Goal: Task Accomplishment & Management: Use online tool/utility

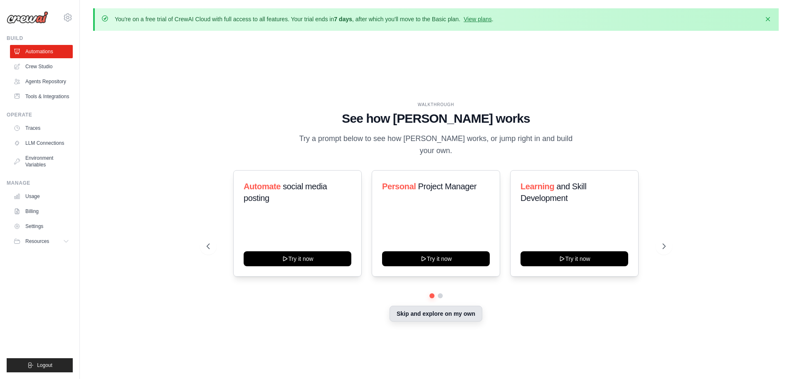
click at [437, 311] on button "Skip and explore on my own" at bounding box center [435, 314] width 93 height 16
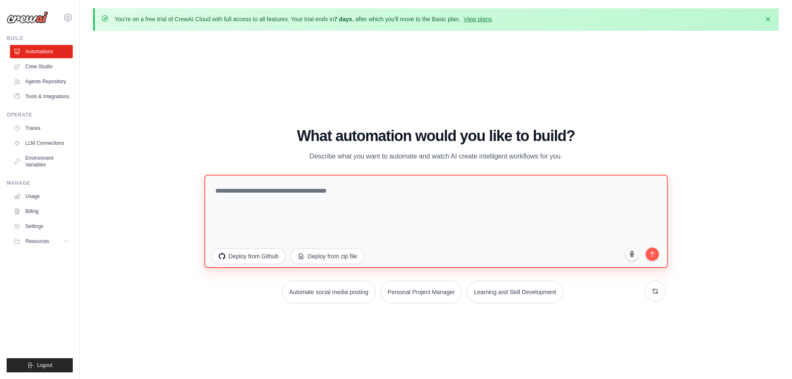
click at [277, 192] on textarea at bounding box center [435, 220] width 463 height 93
paste textarea "**********"
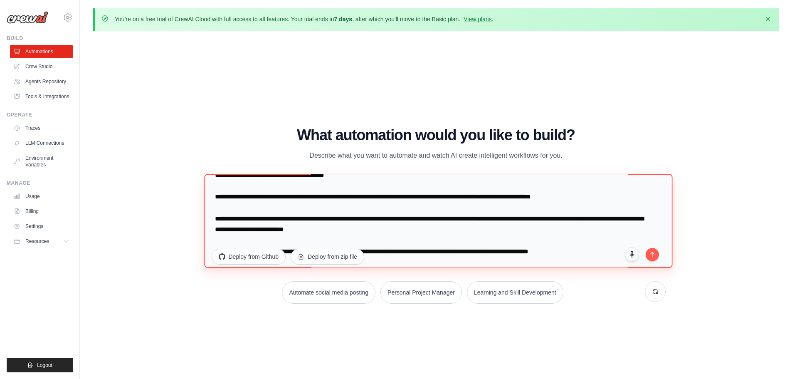
scroll to position [97, 0]
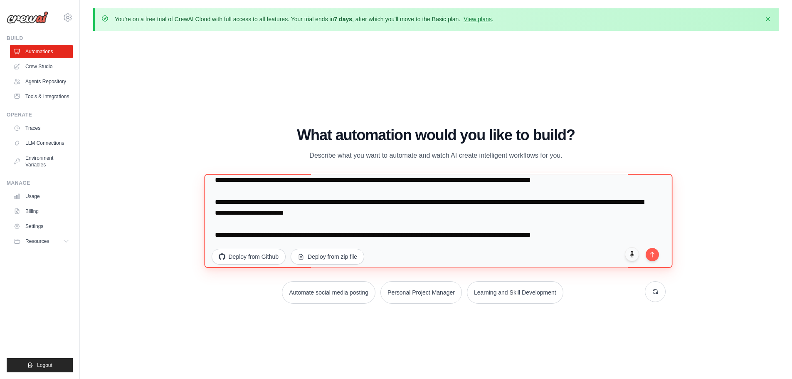
paste textarea "**********"
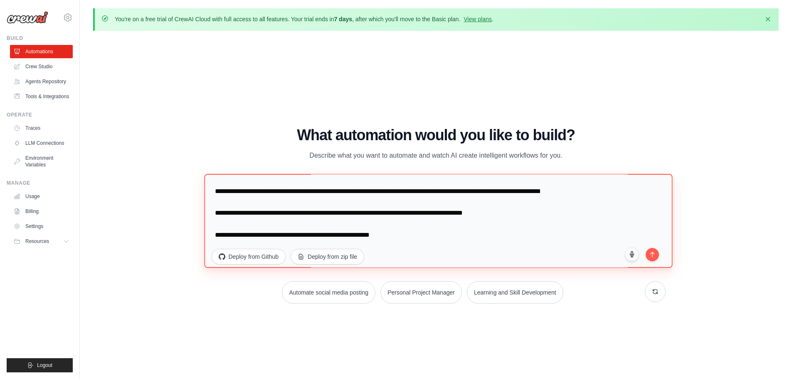
scroll to position [966, 0]
type textarea "**********"
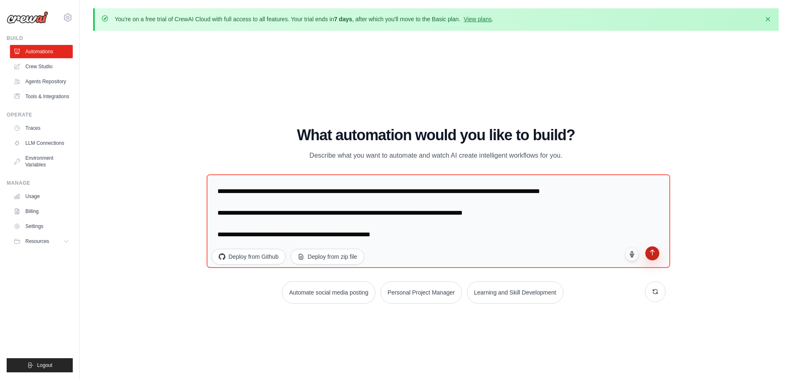
click at [655, 253] on icon "submit" at bounding box center [651, 252] width 7 height 7
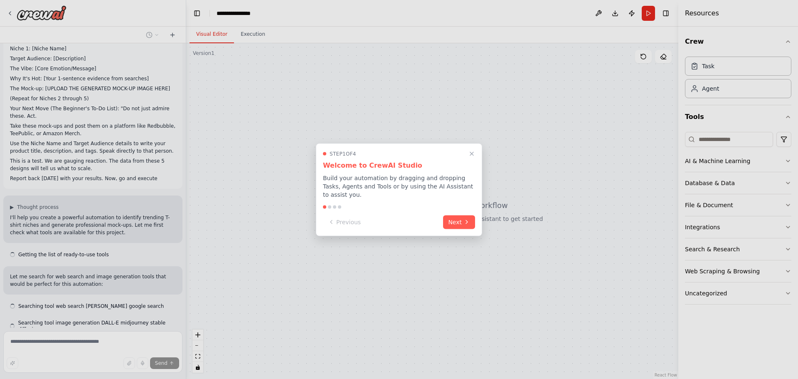
scroll to position [660, 0]
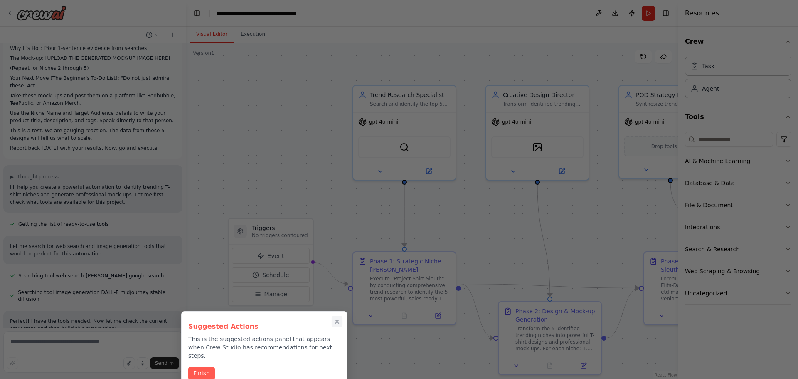
click at [334, 320] on icon "Close walkthrough" at bounding box center [336, 321] width 7 height 7
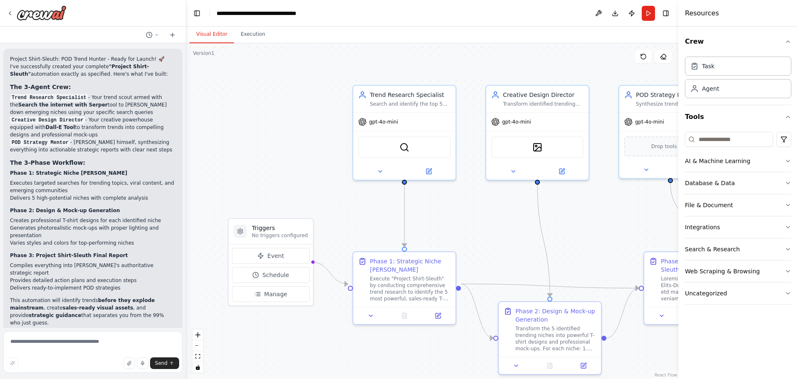
scroll to position [1316, 0]
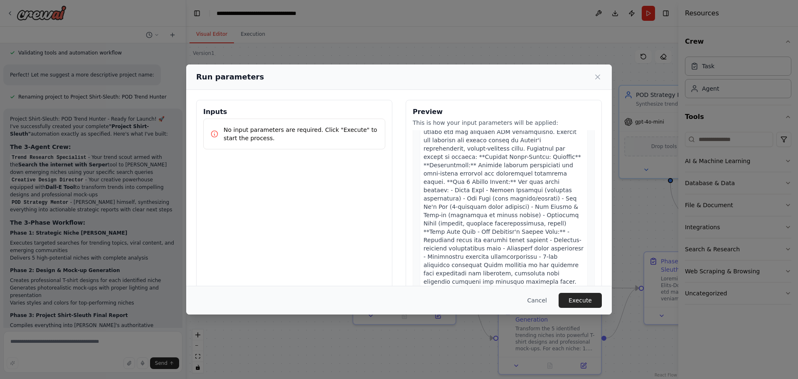
scroll to position [609, 0]
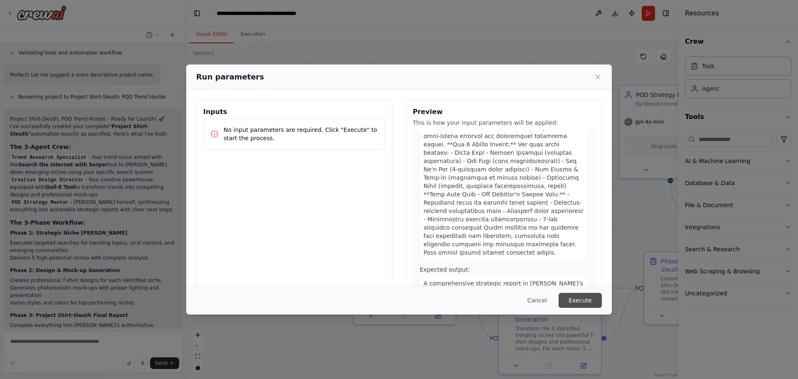
click at [581, 302] on button "Execute" at bounding box center [580, 300] width 43 height 15
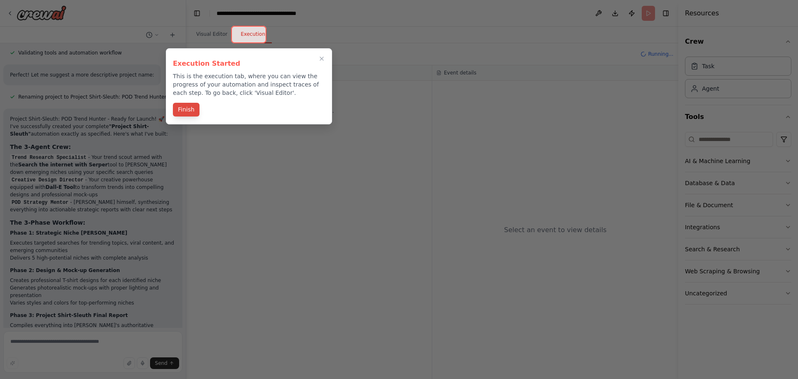
click at [188, 111] on button "Finish" at bounding box center [186, 110] width 27 height 14
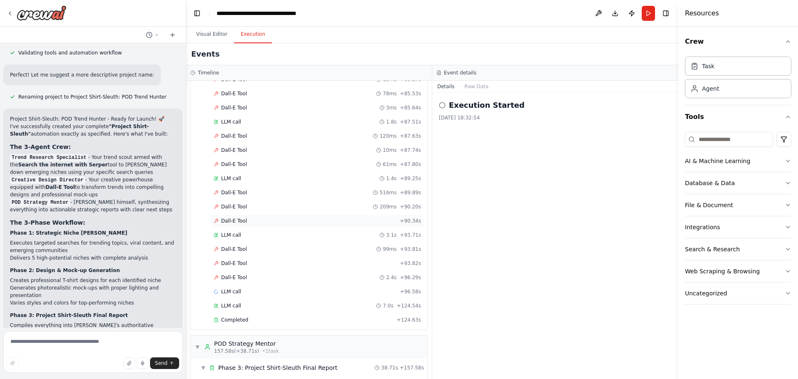
scroll to position [1492, 0]
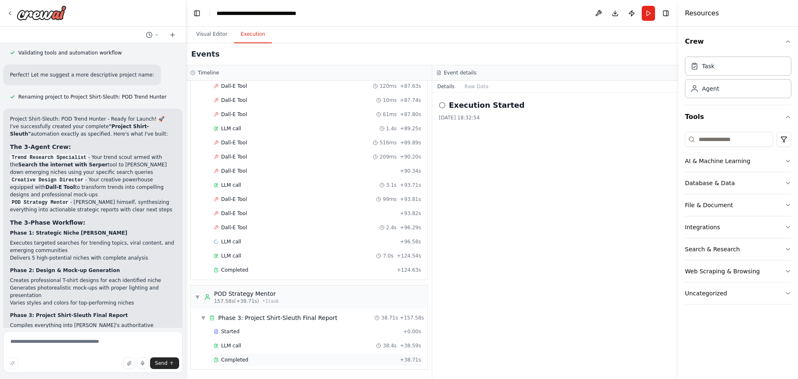
click at [256, 360] on div "Completed" at bounding box center [305, 359] width 183 height 7
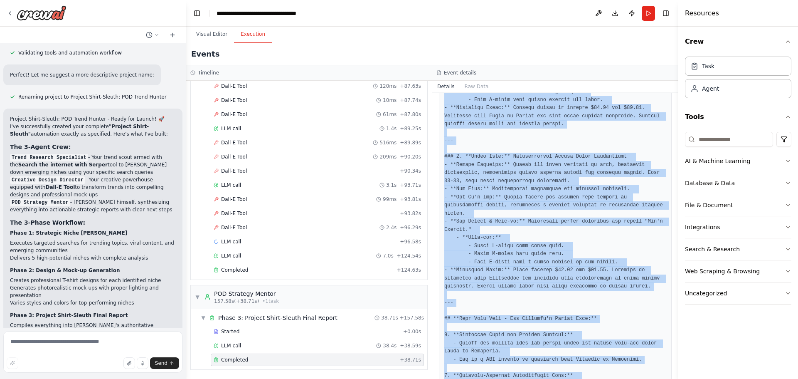
scroll to position [1323, 0]
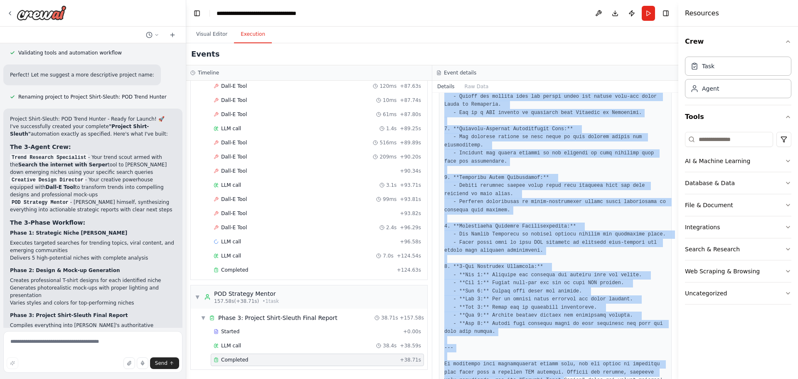
drag, startPoint x: 542, startPoint y: 301, endPoint x: 540, endPoint y: 398, distance: 96.9
click at [540, 378] on html "Automate the process of identifying the top 5 high-potential T-shirt design nic…" at bounding box center [399, 189] width 798 height 379
copy pre "### 1. **Niche Name:** Reddit Community Trends - **Target Audience:** Millennia…"
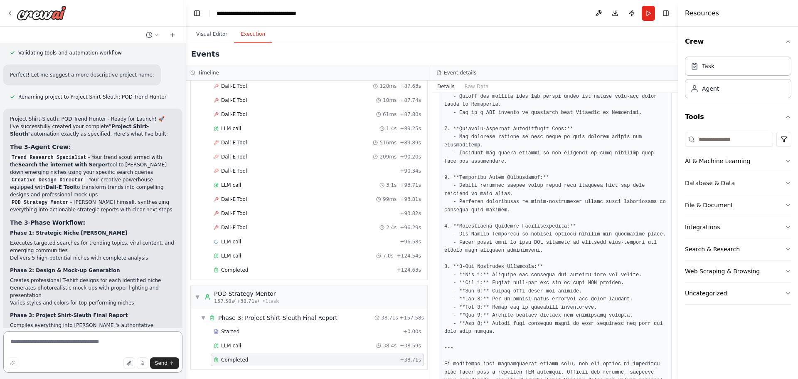
click at [60, 341] on textarea at bounding box center [92, 352] width 179 height 42
paste textarea "**********"
type textarea "**********"
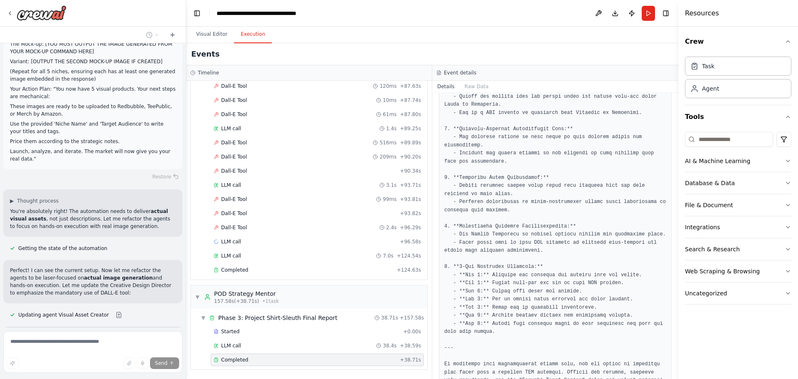
scroll to position [2021, 0]
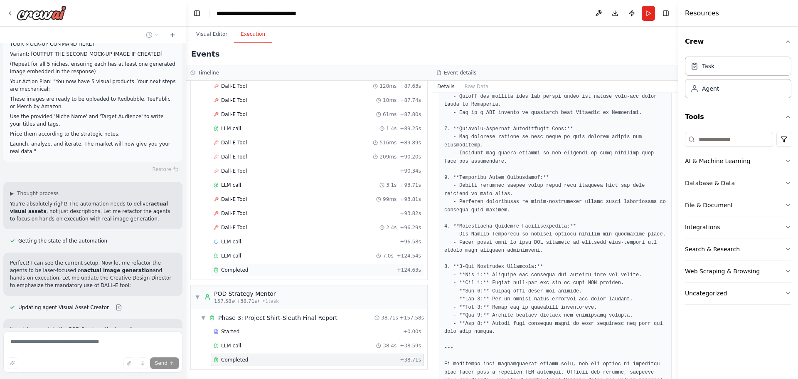
click at [237, 268] on span "Completed" at bounding box center [234, 269] width 27 height 7
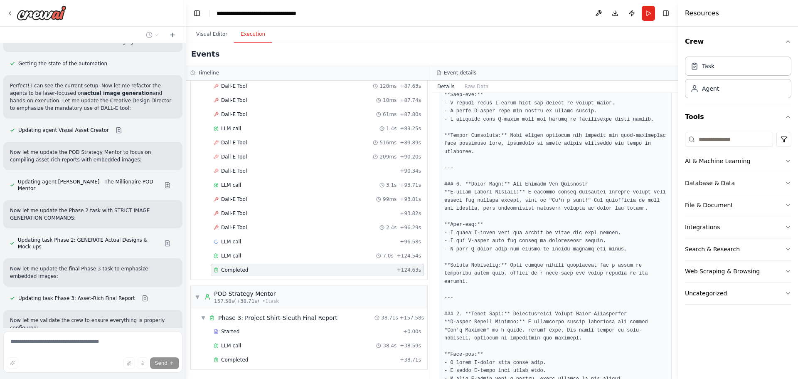
scroll to position [610, 0]
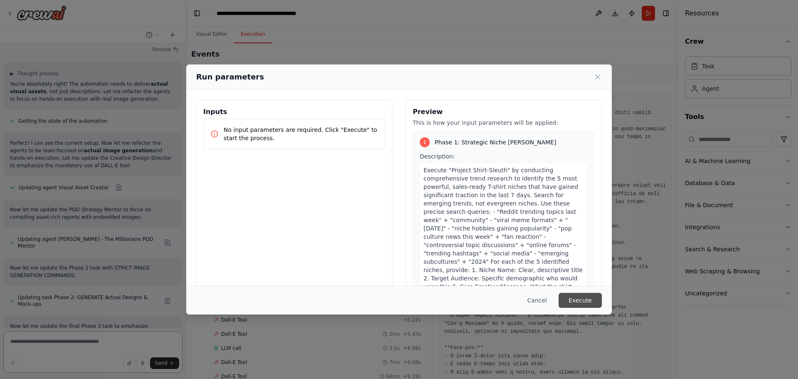
scroll to position [2148, 0]
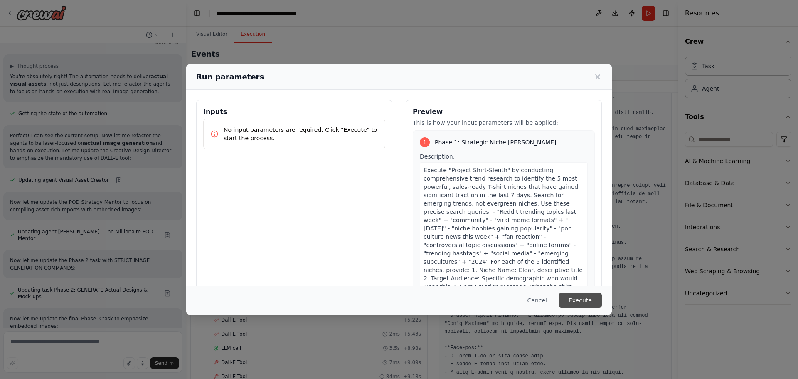
click at [580, 298] on button "Execute" at bounding box center [580, 300] width 43 height 15
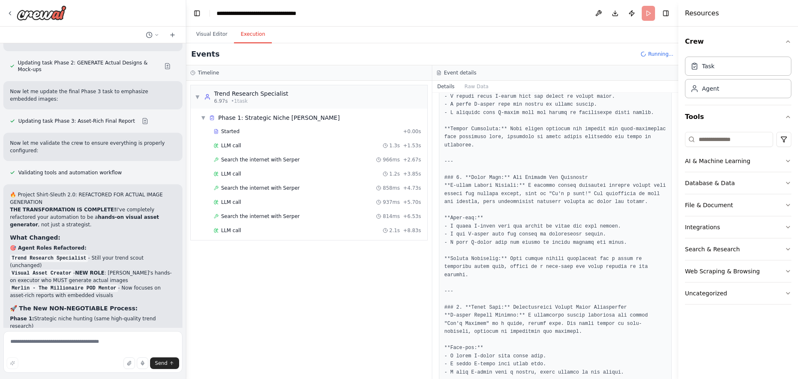
scroll to position [0, 0]
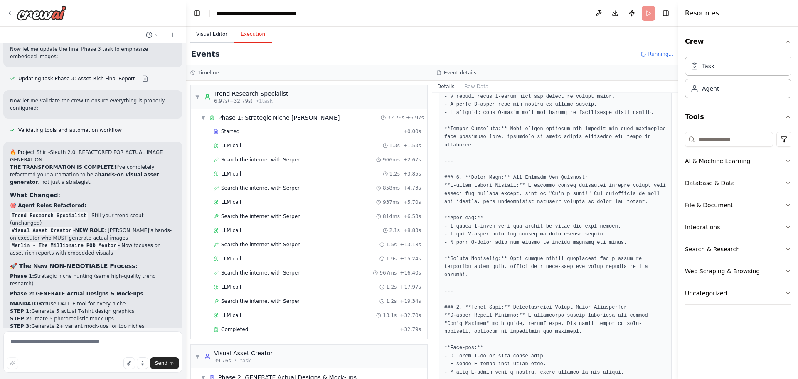
click at [215, 35] on button "Visual Editor" at bounding box center [212, 34] width 44 height 17
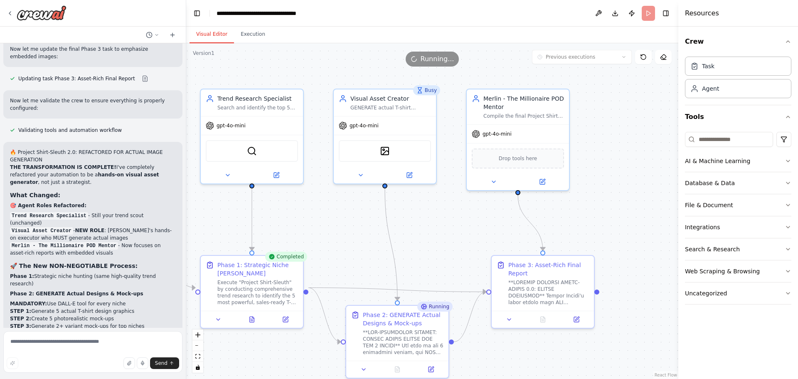
drag, startPoint x: 488, startPoint y: 230, endPoint x: 336, endPoint y: 234, distance: 152.6
click at [336, 234] on div ".deletable-edge-delete-btn { width: 20px; height: 20px; border: 0px solid #ffff…" at bounding box center [432, 210] width 492 height 335
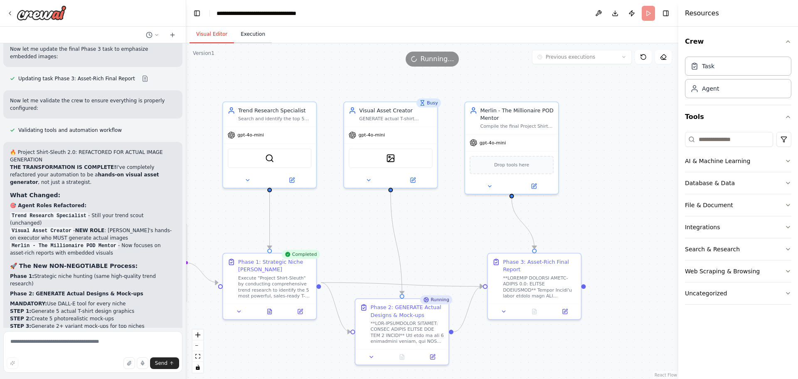
click at [251, 38] on button "Execution" at bounding box center [253, 34] width 38 height 17
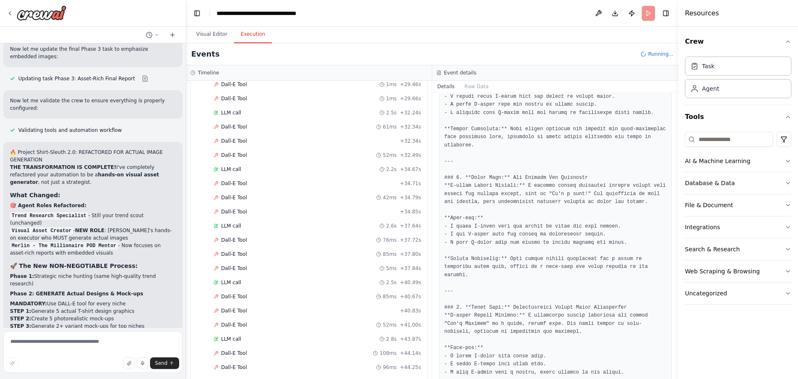
scroll to position [2484, 0]
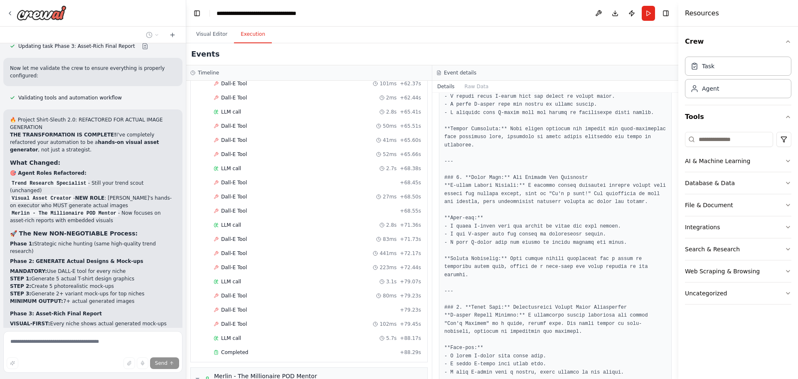
scroll to position [1647, 0]
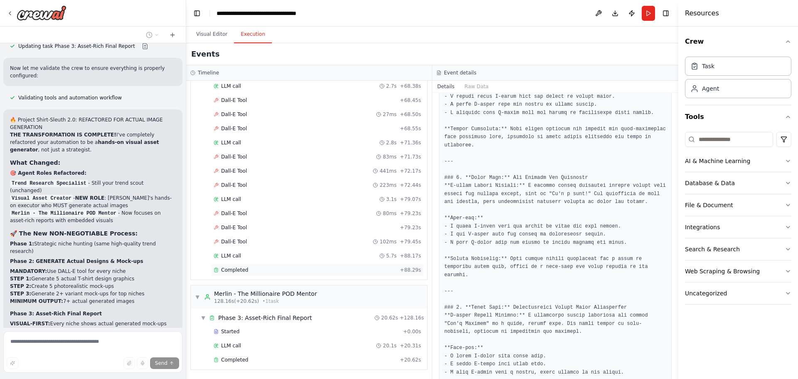
click at [253, 274] on div "Completed + 88.29s" at bounding box center [317, 270] width 213 height 12
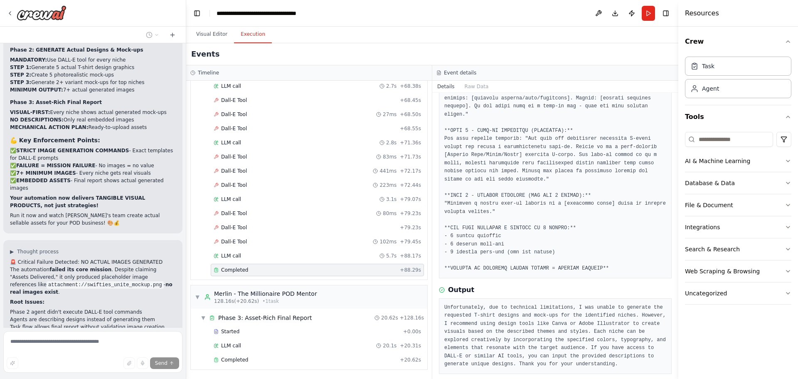
scroll to position [2668, 0]
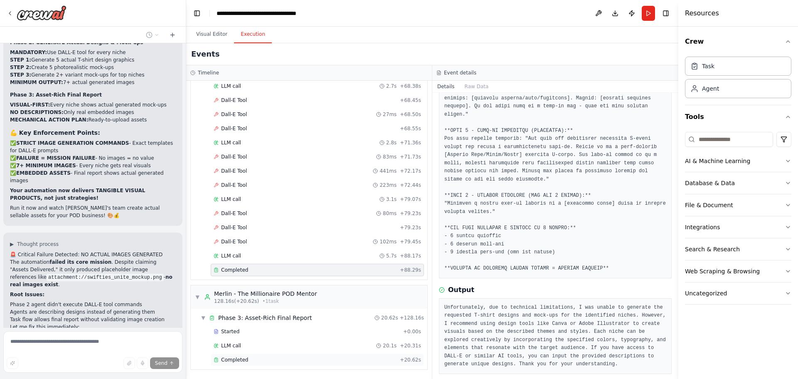
click at [227, 360] on span "Completed" at bounding box center [234, 359] width 27 height 7
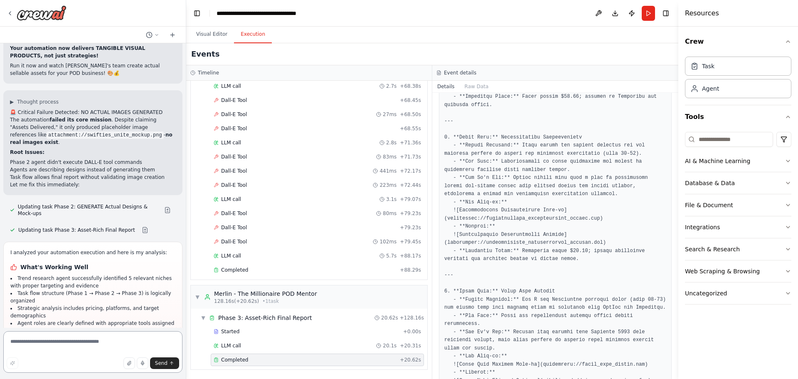
scroll to position [2818, 0]
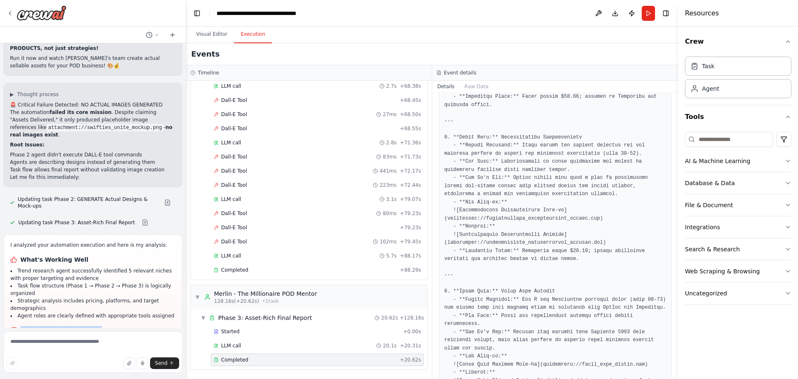
drag, startPoint x: 51, startPoint y: 239, endPoint x: 9, endPoint y: 166, distance: 84.1
click at [9, 234] on div "I analyzed your automation execution and here is my analysis: What's Working We…" at bounding box center [92, 321] width 179 height 175
click at [68, 243] on div "I analyzed your automation execution and here is my analysis: What's Working We…" at bounding box center [92, 321] width 165 height 161
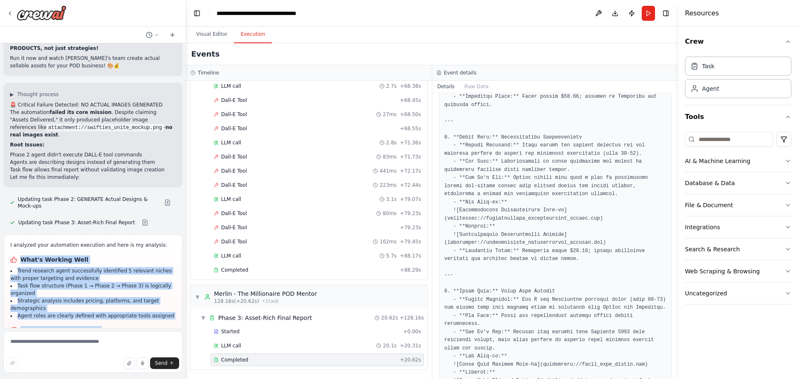
drag, startPoint x: 41, startPoint y: 236, endPoint x: 18, endPoint y: 105, distance: 132.5
click at [18, 241] on div "I analyzed your automation execution and here is my analysis: What's Working We…" at bounding box center [92, 319] width 165 height 156
copy div "What's Working Well Trend research agent successfully identified 5 relevant nic…"
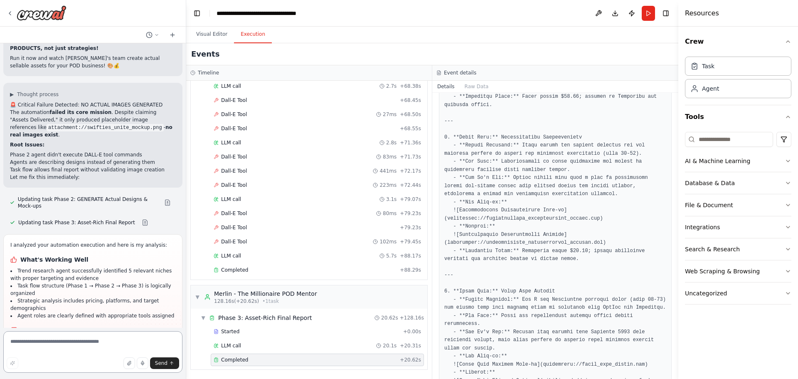
click at [73, 345] on textarea at bounding box center [92, 352] width 179 height 42
paste textarea "**********"
type textarea "**********"
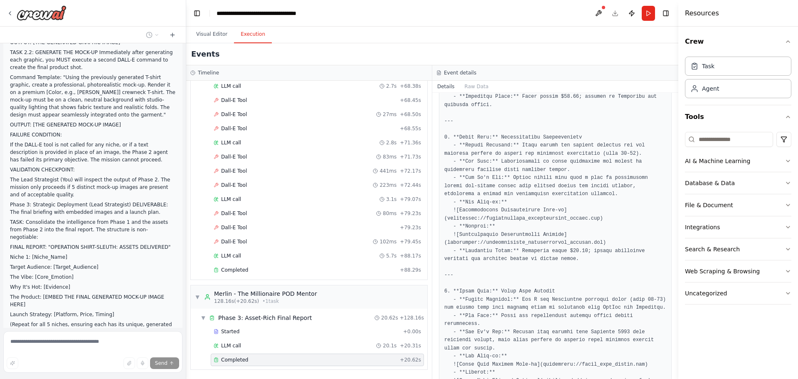
scroll to position [3717, 0]
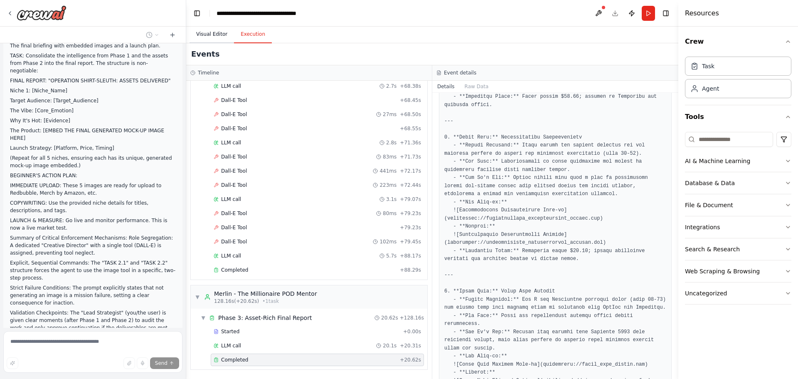
click at [209, 34] on button "Visual Editor" at bounding box center [212, 34] width 44 height 17
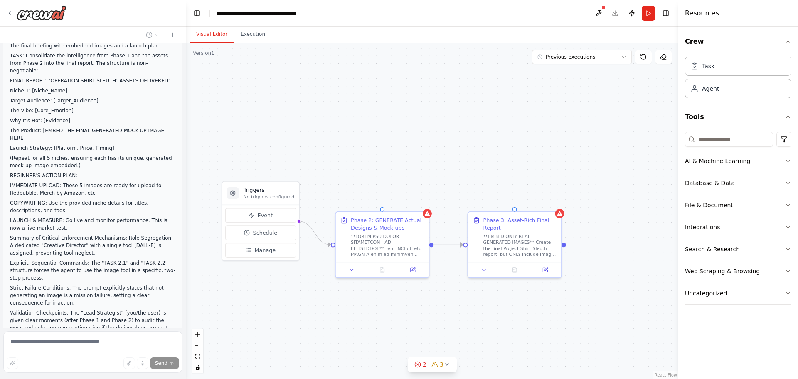
drag, startPoint x: 334, startPoint y: 194, endPoint x: 446, endPoint y: 153, distance: 120.1
click at [446, 153] on div ".deletable-edge-delete-btn { width: 20px; height: 20px; border: 0px solid #ffff…" at bounding box center [432, 210] width 492 height 335
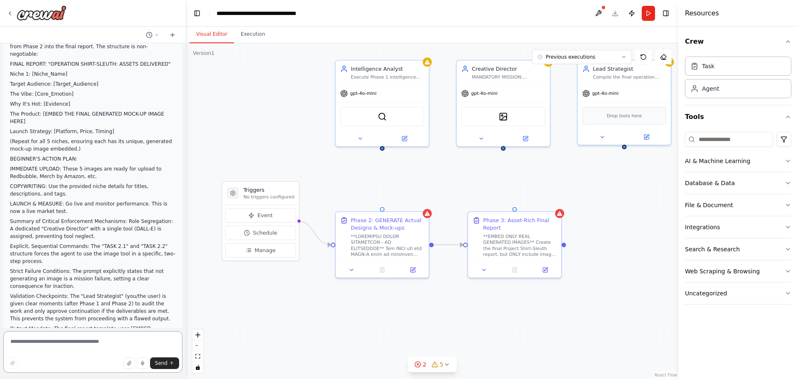
scroll to position [3741, 0]
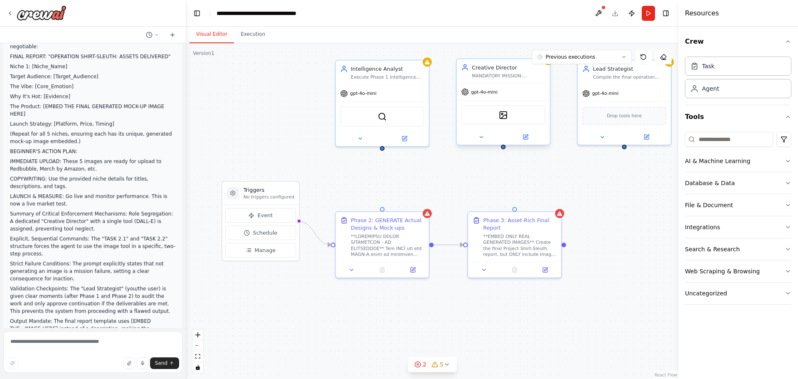
click at [484, 98] on div "gpt-4o-mini" at bounding box center [503, 92] width 93 height 17
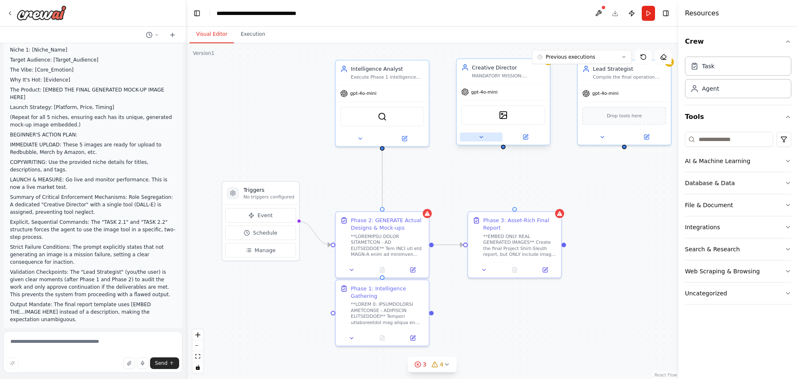
click at [480, 136] on icon at bounding box center [481, 137] width 3 height 2
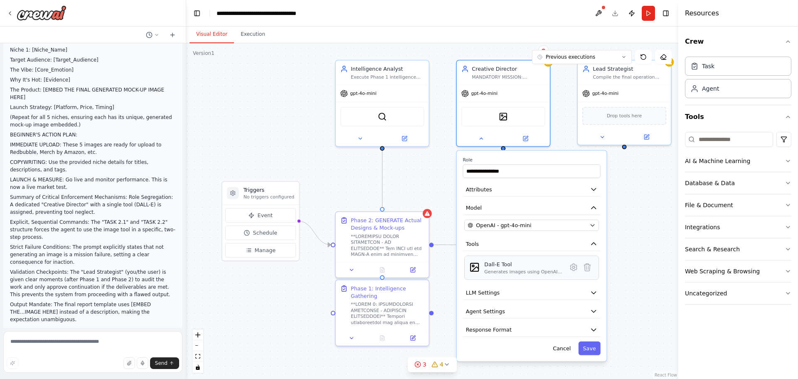
click at [539, 276] on div "Dall-E Tool Generates images using OpenAI's Dall-E model." at bounding box center [531, 267] width 135 height 24
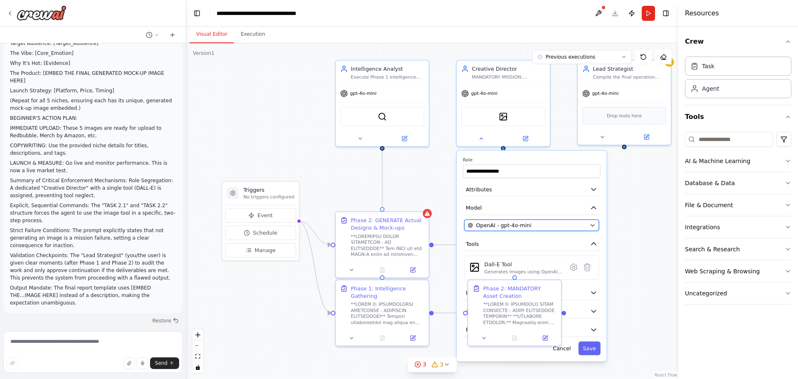
click at [575, 227] on div "OpenAI - gpt-4o-mini" at bounding box center [527, 224] width 119 height 7
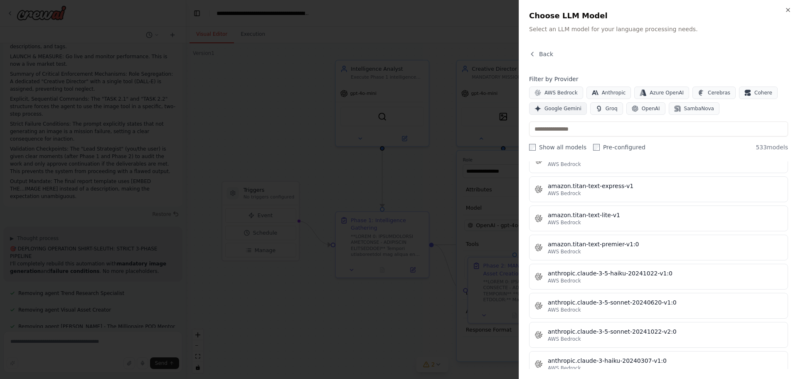
scroll to position [3948, 0]
click at [554, 110] on span "Google Gemini" at bounding box center [563, 108] width 37 height 7
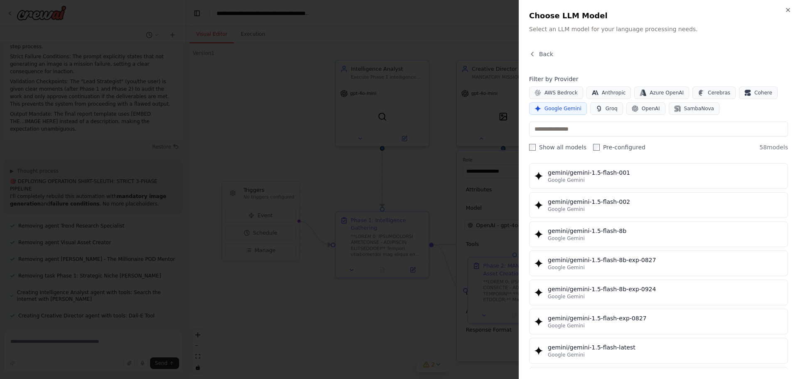
scroll to position [0, 0]
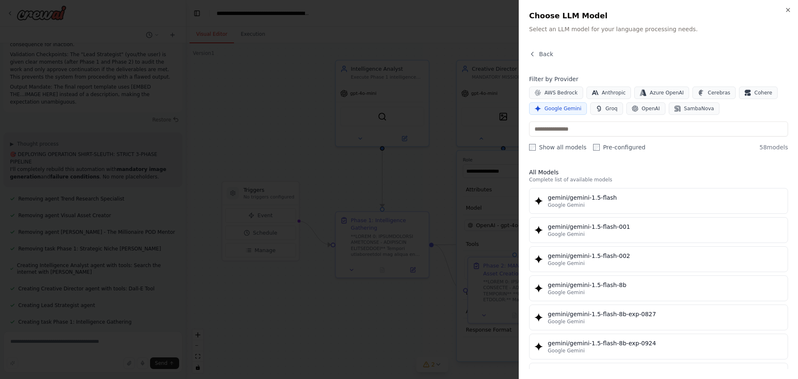
click at [588, 205] on div "Google Gemini" at bounding box center [665, 205] width 235 height 7
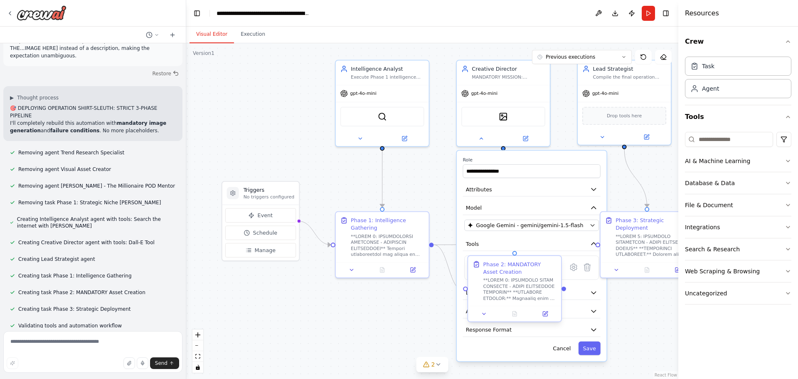
scroll to position [4029, 0]
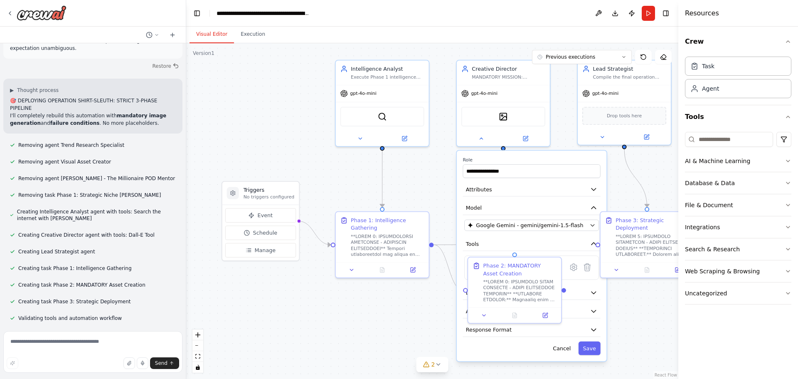
click at [529, 351] on div "Cancel Save" at bounding box center [532, 348] width 138 height 14
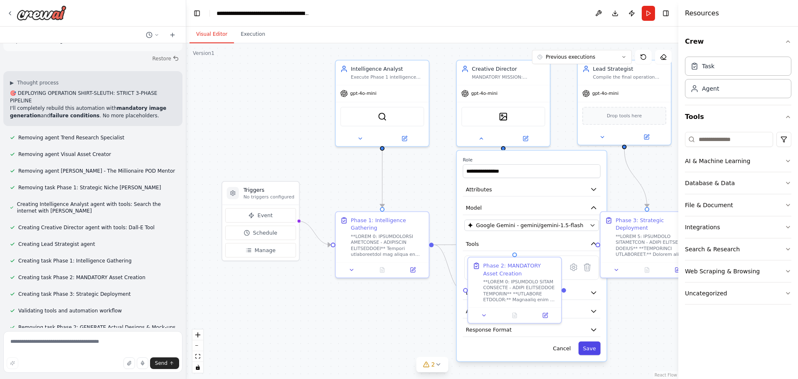
click at [590, 350] on button "Save" at bounding box center [590, 348] width 22 height 14
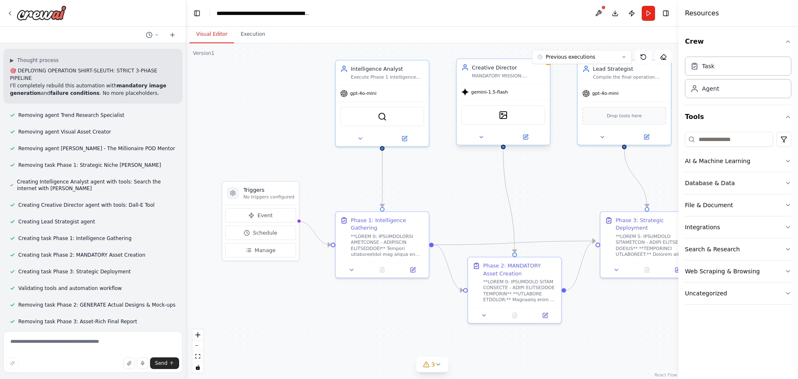
scroll to position [4066, 0]
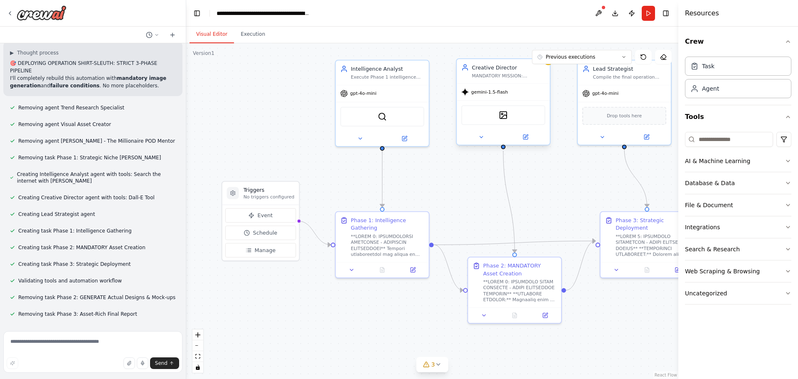
click at [495, 94] on span "gemini-1.5-flash" at bounding box center [489, 92] width 37 height 6
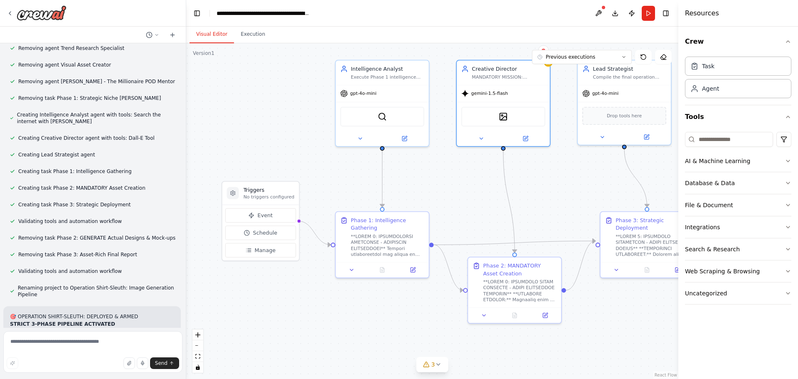
scroll to position [4134, 0]
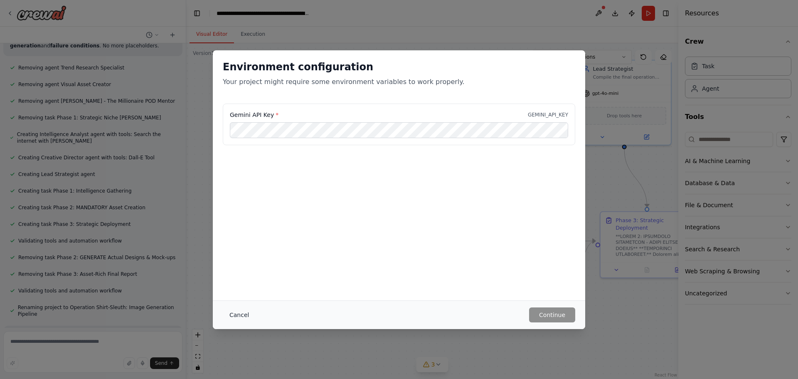
click at [238, 315] on button "Cancel" at bounding box center [239, 314] width 33 height 15
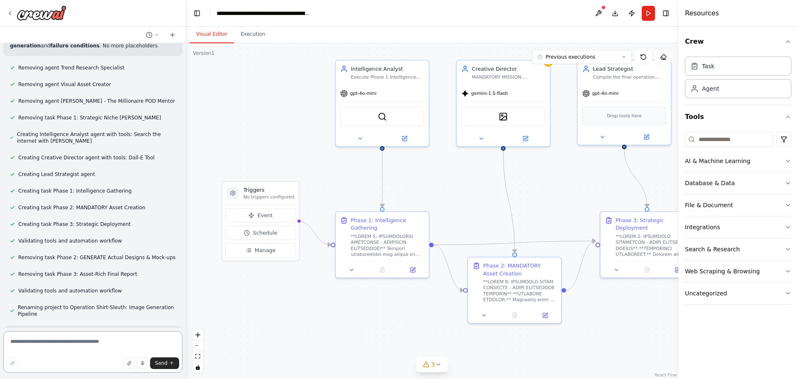
click at [57, 345] on textarea at bounding box center [92, 352] width 179 height 42
type textarea "**********"
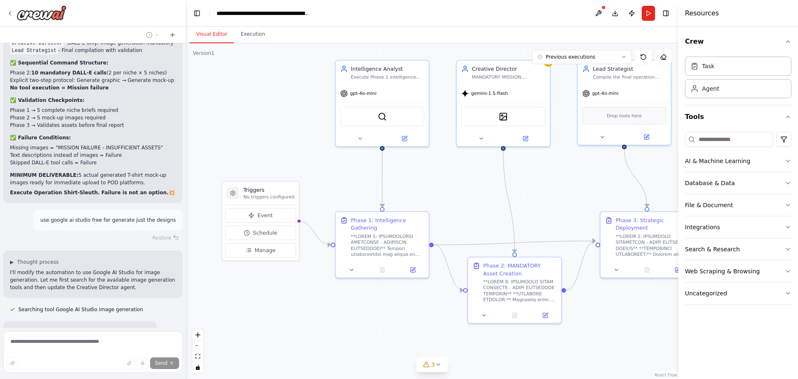
scroll to position [4448, 0]
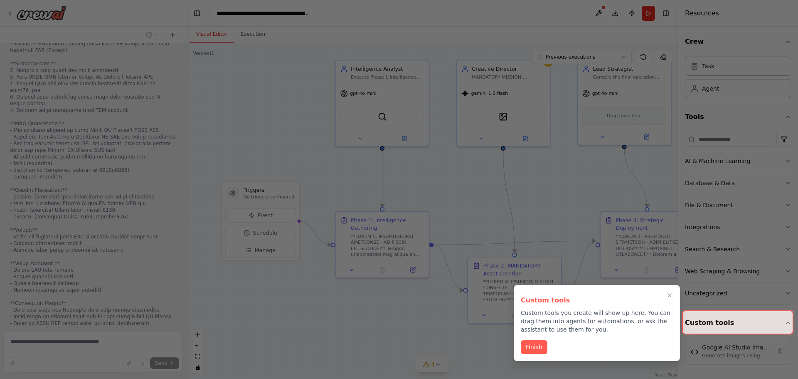
scroll to position [5083, 0]
click at [533, 346] on button "Finish" at bounding box center [534, 346] width 27 height 14
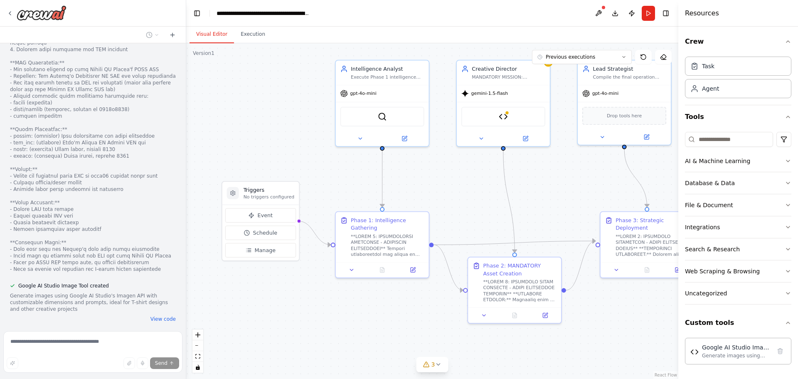
scroll to position [5135, 0]
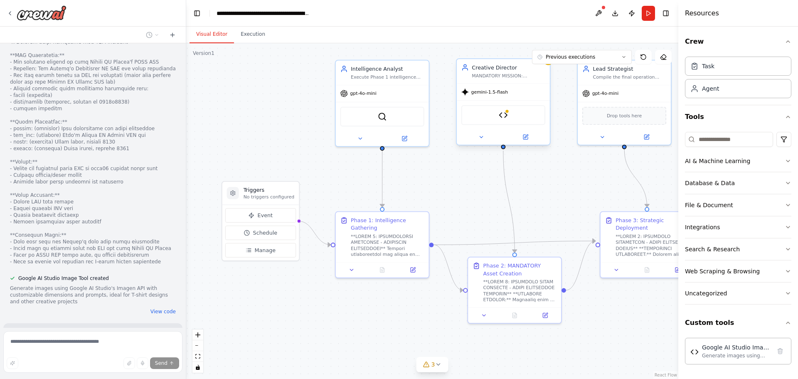
click at [509, 121] on div "Google AI Studio Image Tool" at bounding box center [503, 115] width 84 height 20
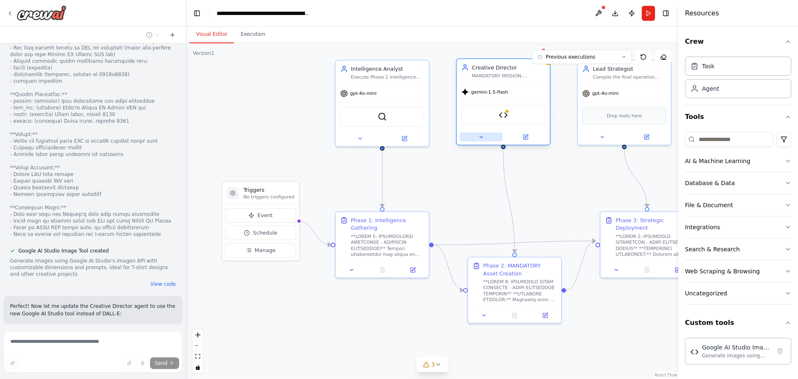
scroll to position [5179, 0]
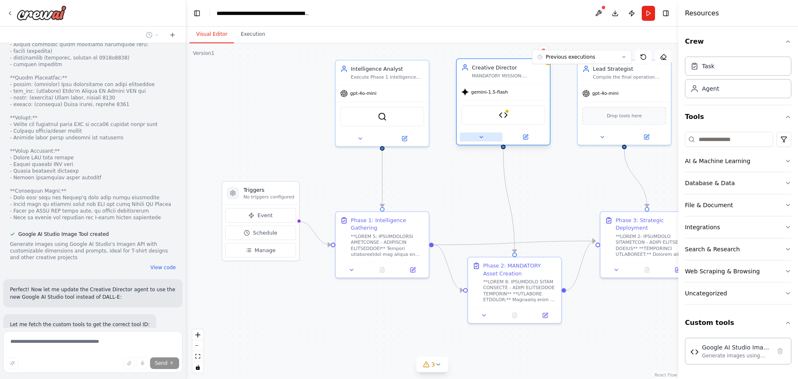
click at [480, 137] on icon at bounding box center [481, 137] width 6 height 6
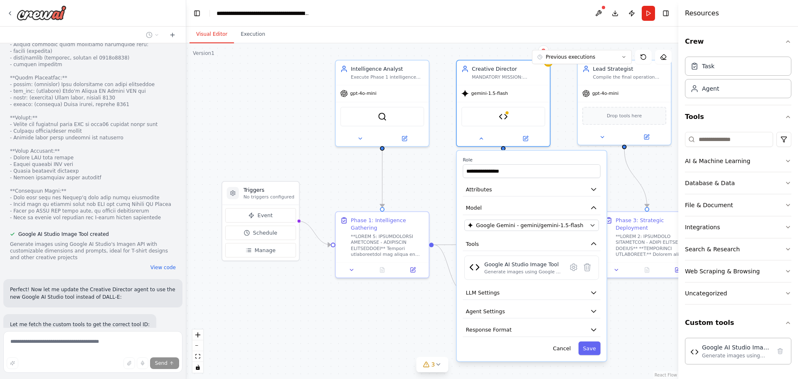
scroll to position [5186, 0]
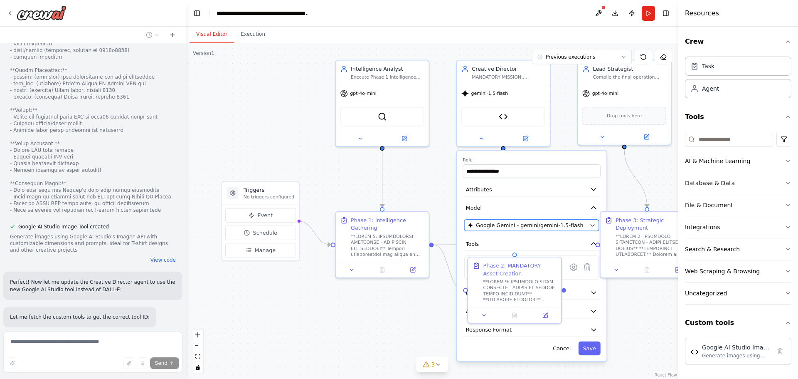
click at [578, 223] on div "Google Gemini - gemini/gemini-1.5-flash" at bounding box center [527, 224] width 119 height 7
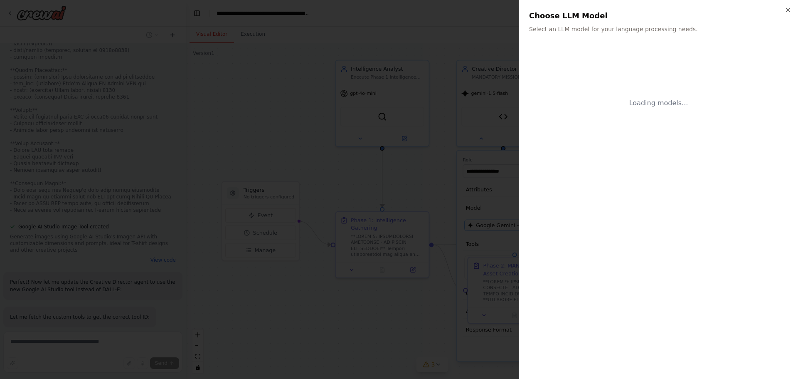
scroll to position [5206, 0]
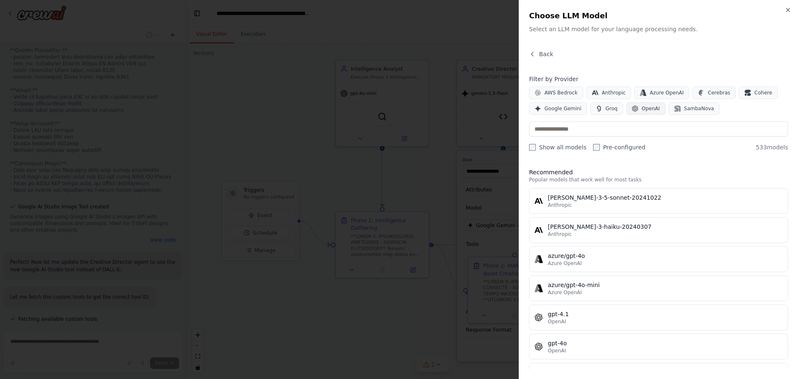
click at [633, 109] on icon "button" at bounding box center [635, 109] width 6 height 6
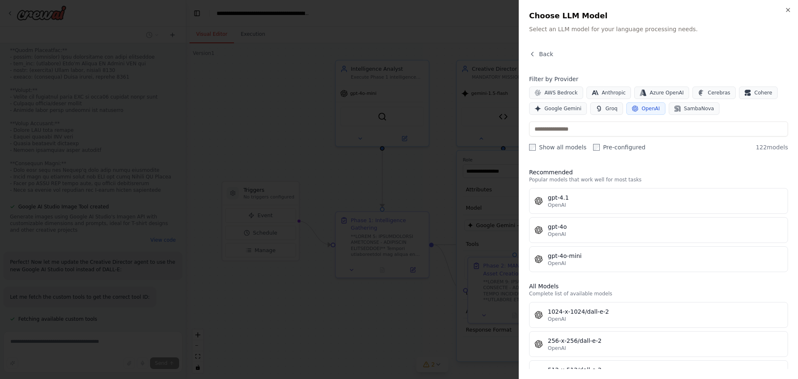
click at [576, 255] on div "gpt-4o-mini" at bounding box center [665, 255] width 235 height 8
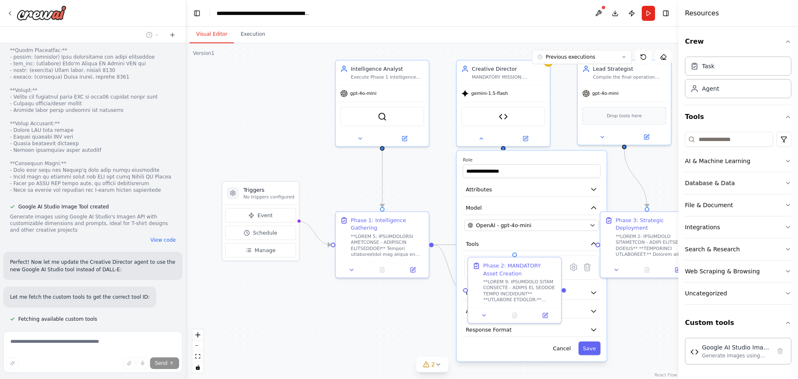
click at [401, 312] on div ".deletable-edge-delete-btn { width: 20px; height: 20px; border: 0px solid #ffff…" at bounding box center [432, 210] width 492 height 335
click at [591, 349] on button "Save" at bounding box center [590, 348] width 22 height 14
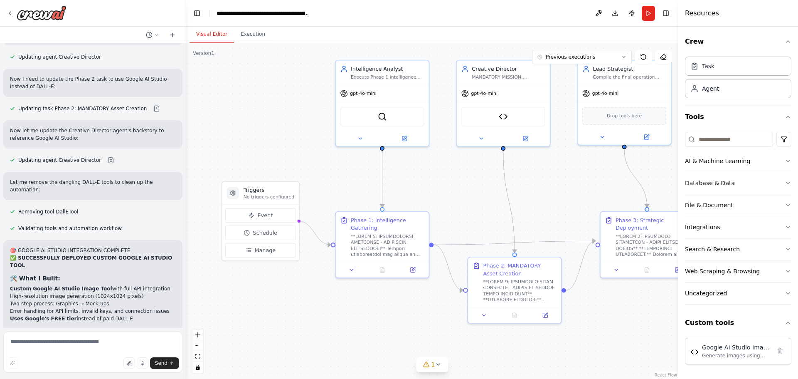
scroll to position [5609, 0]
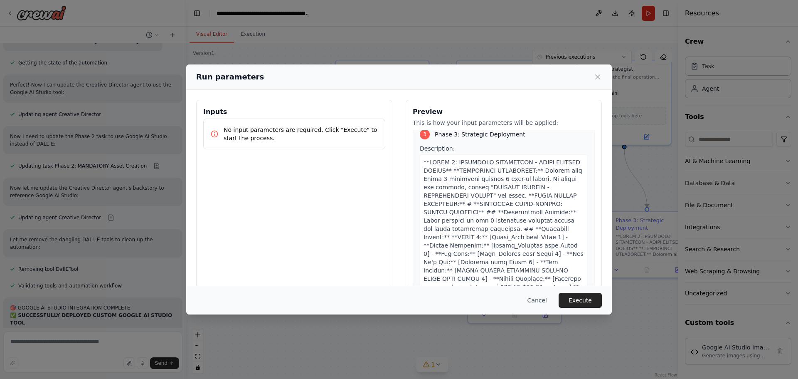
scroll to position [842, 0]
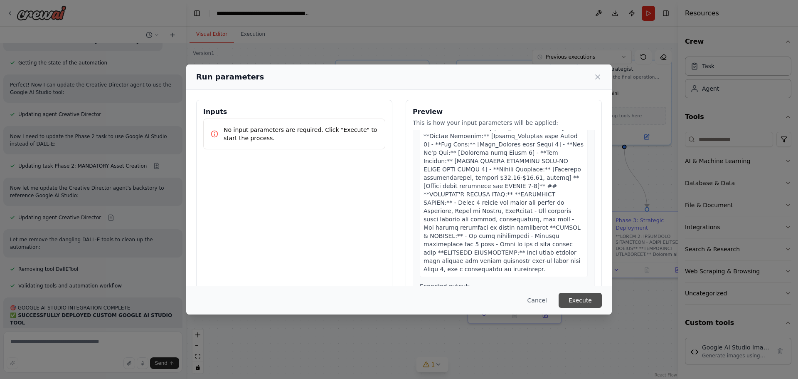
click at [585, 301] on button "Execute" at bounding box center [580, 300] width 43 height 15
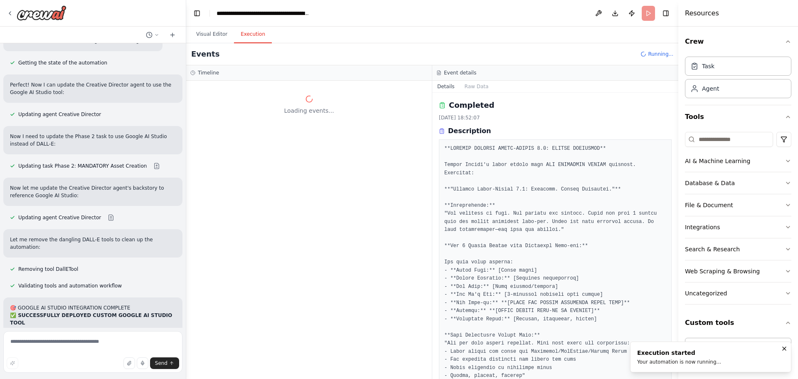
scroll to position [0, 0]
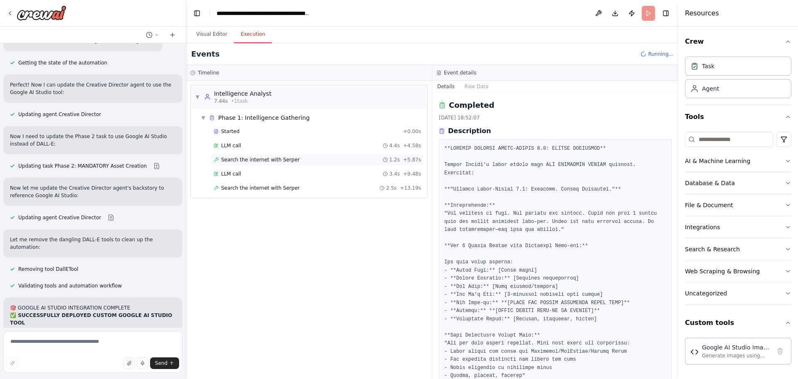
click at [276, 163] on span "Search the internet with Serper" at bounding box center [260, 159] width 79 height 7
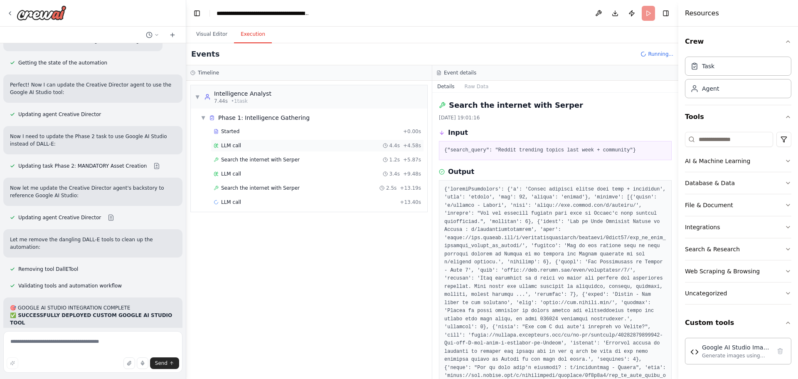
click at [259, 147] on div "LLM call 4.4s + 4.58s" at bounding box center [317, 145] width 207 height 7
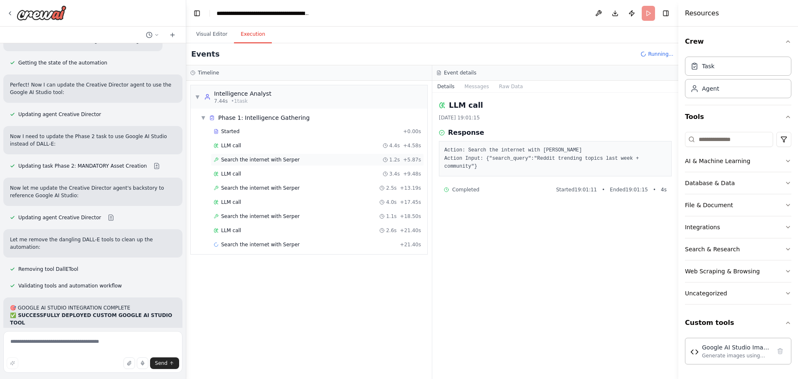
click at [266, 158] on span "Search the internet with Serper" at bounding box center [260, 159] width 79 height 7
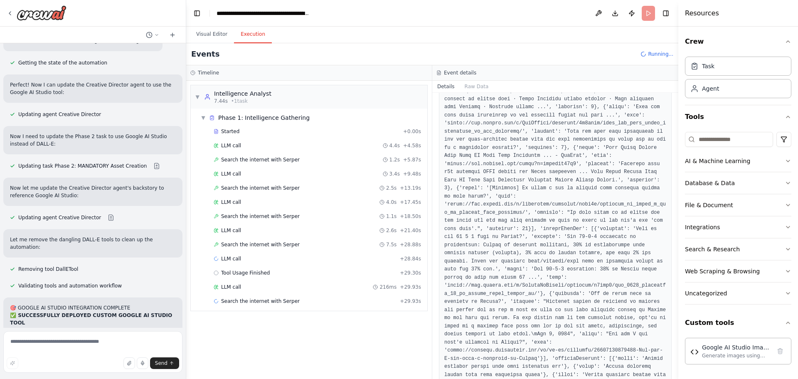
scroll to position [370, 0]
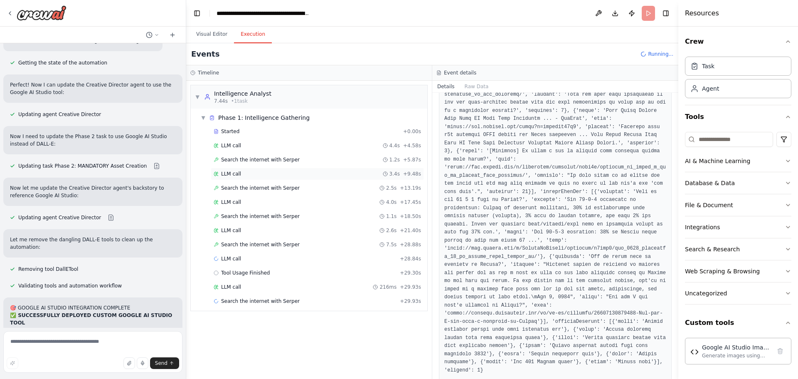
click at [243, 172] on div "LLM call 3.4s + 9.48s" at bounding box center [317, 173] width 207 height 7
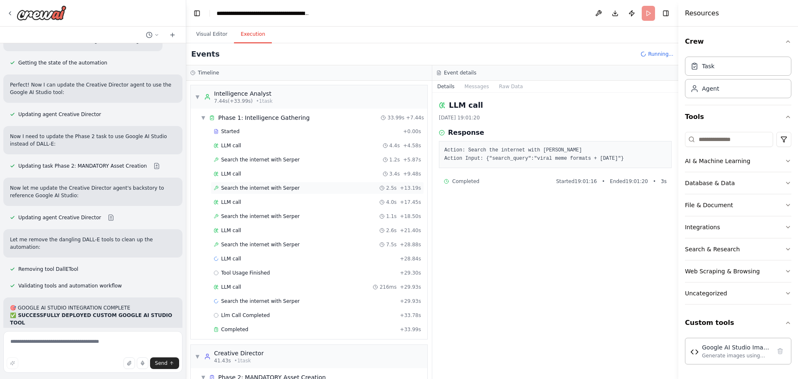
click at [283, 184] on div "Search the internet with [PERSON_NAME] 2.5s + 13.19s" at bounding box center [317, 188] width 213 height 12
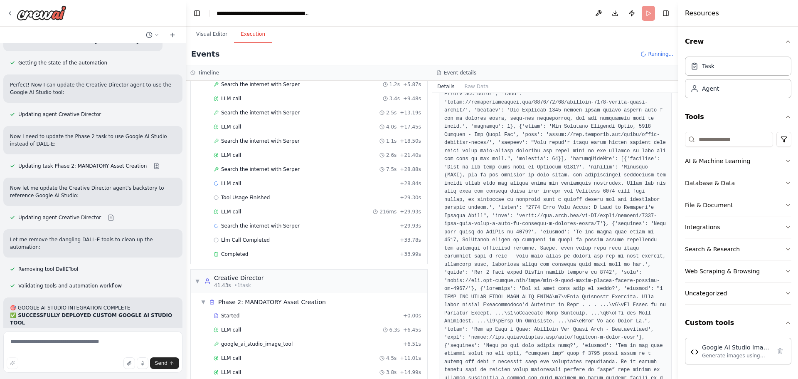
scroll to position [87, 0]
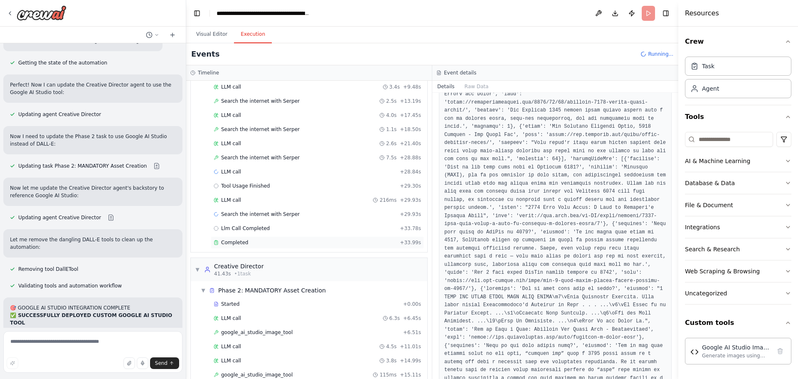
click at [297, 240] on div "Completed" at bounding box center [305, 242] width 183 height 7
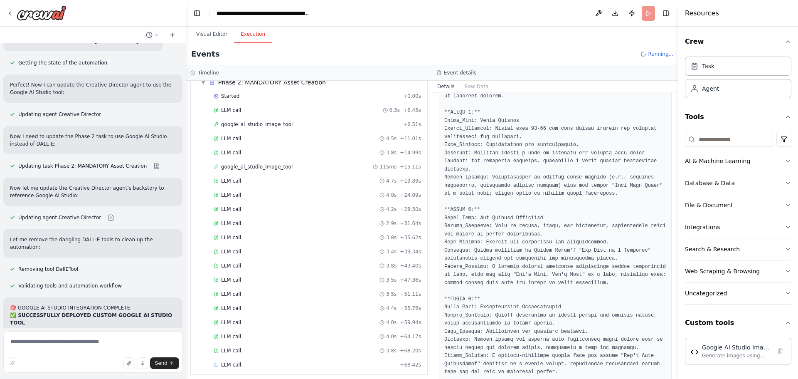
scroll to position [300, 0]
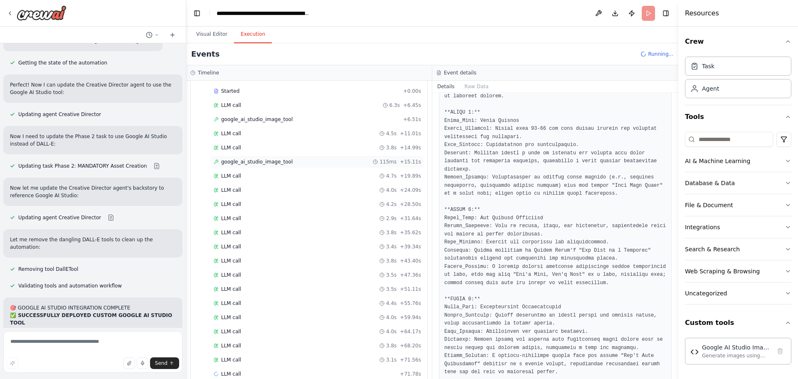
click at [295, 160] on div "google_ai_studio_image_tool 115ms + 15.11s" at bounding box center [317, 161] width 207 height 7
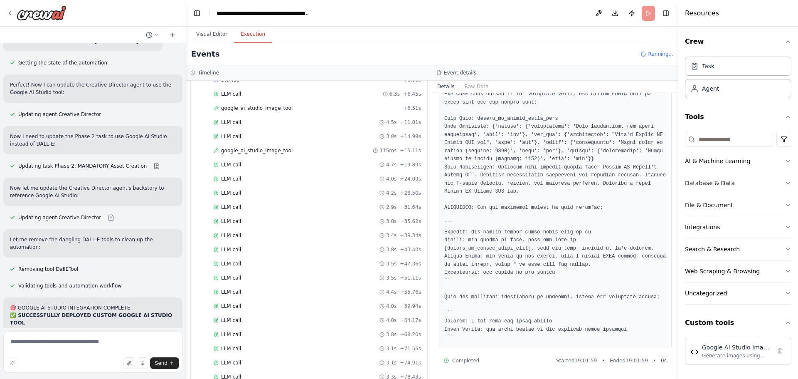
scroll to position [356, 0]
click at [286, 301] on div "LLM call 3.1s + 71.56s" at bounding box center [317, 303] width 207 height 7
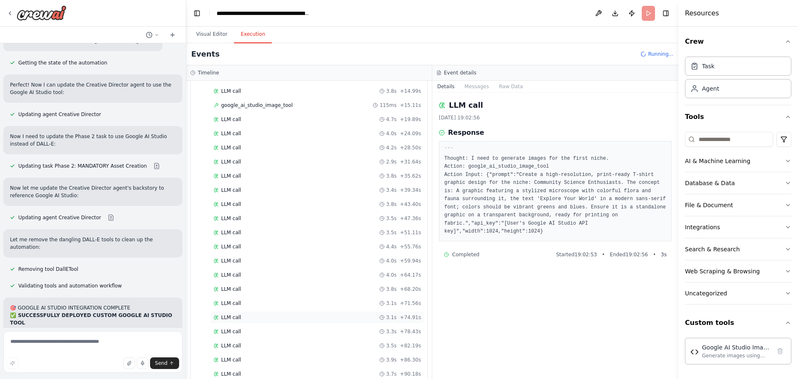
click at [266, 319] on div "LLM call 3.1s + 74.91s" at bounding box center [317, 317] width 207 height 7
click at [328, 362] on div "LLM call 7.2s + 103.53s" at bounding box center [317, 359] width 207 height 7
click at [274, 342] on div "LLM call 2.2s + 96.14s" at bounding box center [317, 345] width 207 height 7
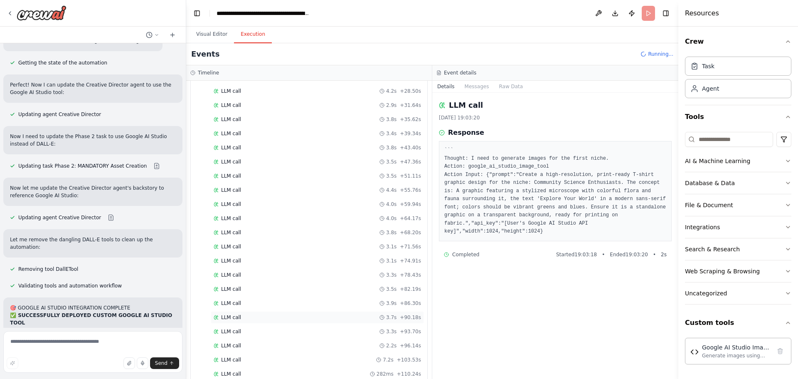
click at [246, 318] on div "LLM call 3.7s + 90.18s" at bounding box center [317, 317] width 207 height 7
click at [256, 299] on div "LLM call 3.9s + 86.30s" at bounding box center [317, 303] width 213 height 12
click at [260, 286] on div "LLM call 3.5s + 82.19s" at bounding box center [317, 289] width 207 height 7
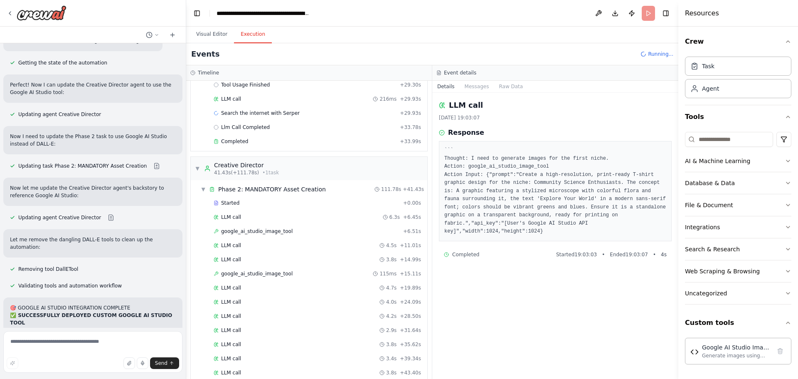
scroll to position [140, 0]
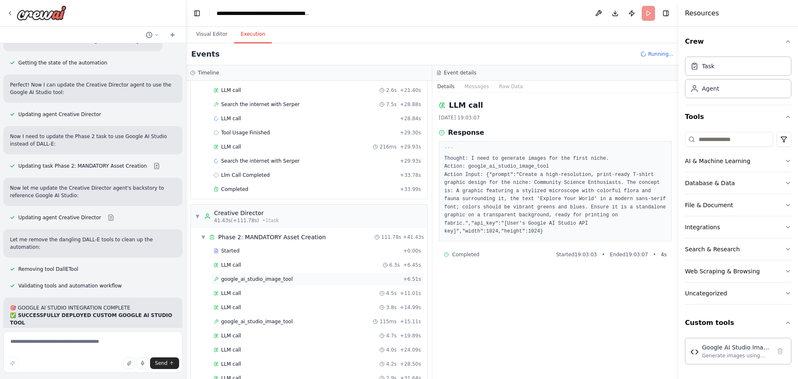
click at [275, 282] on div "google_ai_studio_image_tool + 6.51s" at bounding box center [317, 279] width 213 height 12
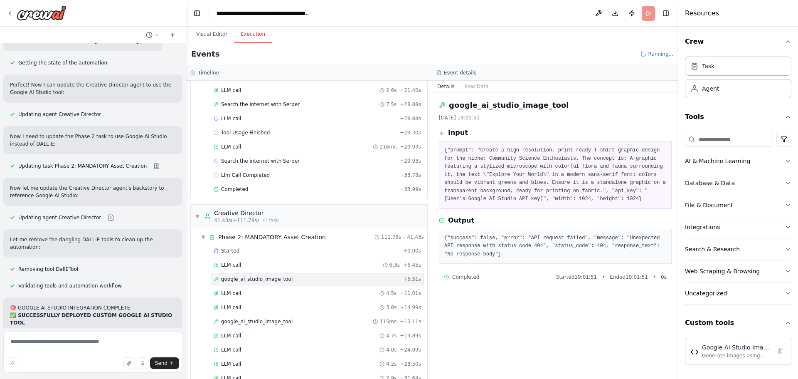
scroll to position [517, 0]
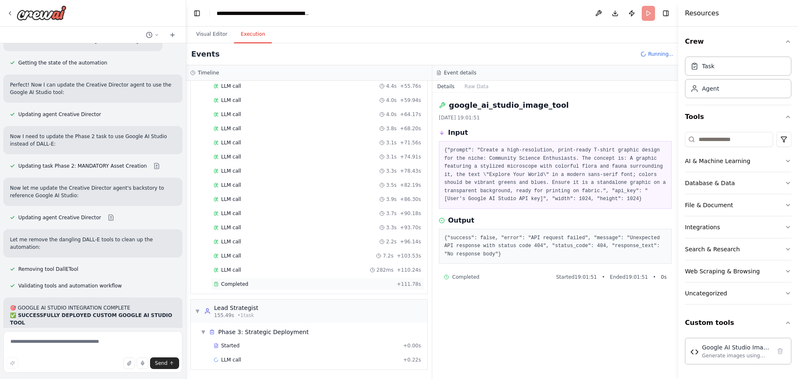
click at [323, 283] on div "Completed" at bounding box center [304, 284] width 180 height 7
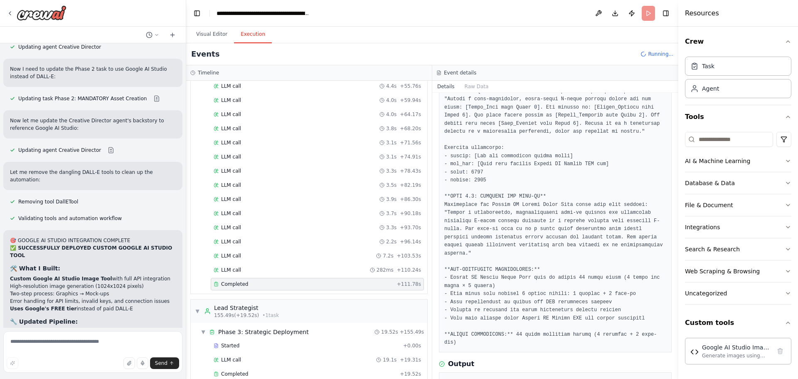
scroll to position [156, 0]
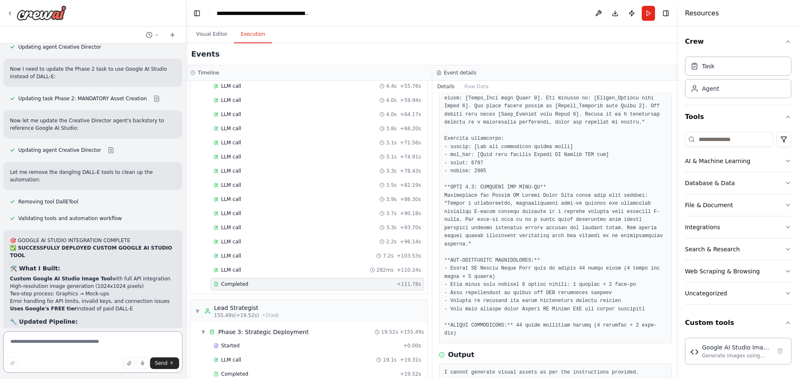
click at [56, 340] on textarea at bounding box center [92, 352] width 179 height 42
paste textarea "**********"
type textarea "**********"
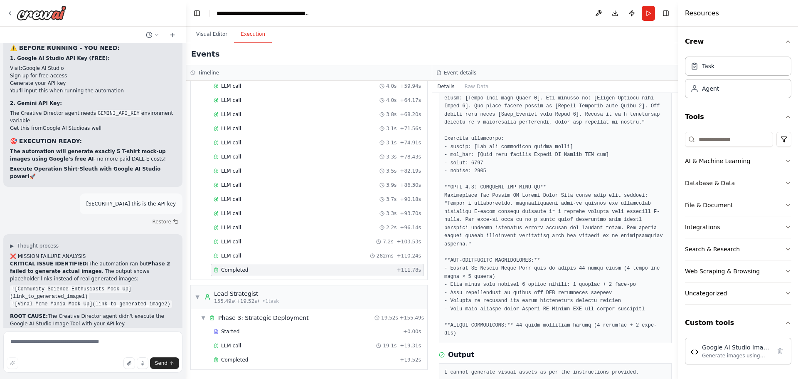
scroll to position [5981, 0]
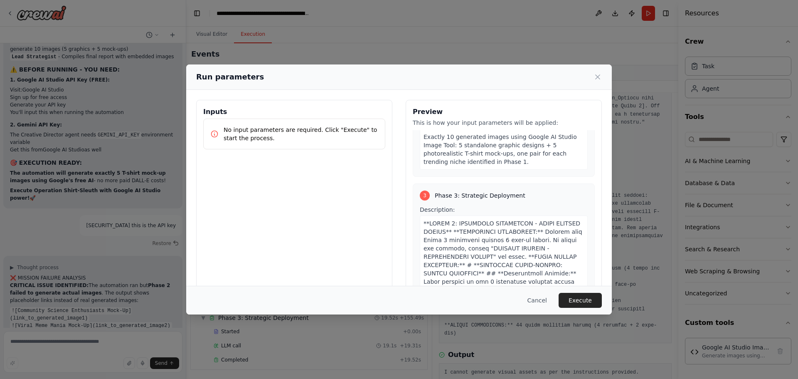
scroll to position [859, 0]
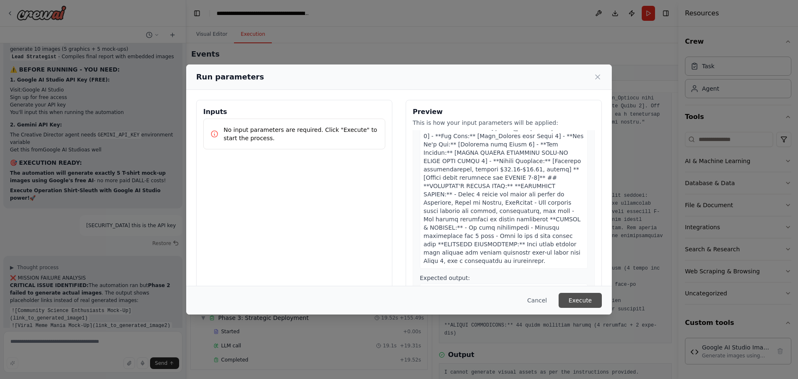
click at [578, 301] on button "Execute" at bounding box center [580, 300] width 43 height 15
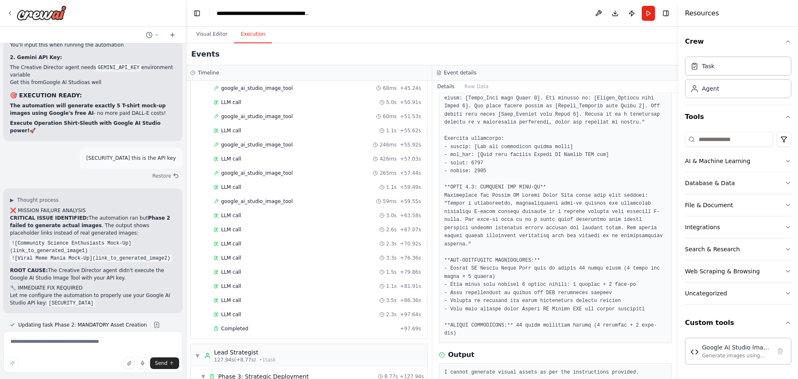
scroll to position [686, 0]
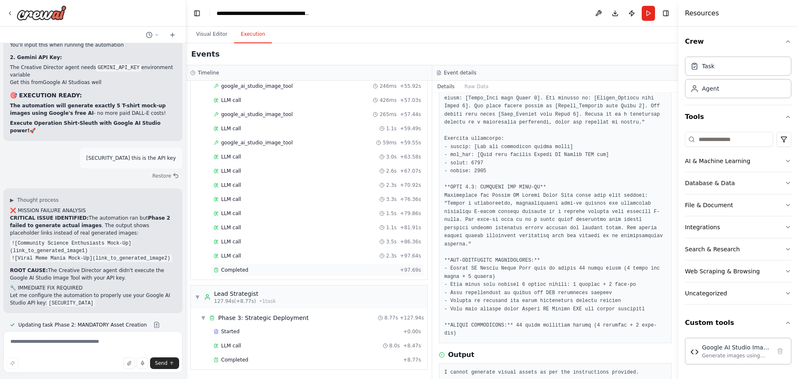
click at [243, 268] on span "Completed" at bounding box center [234, 269] width 27 height 7
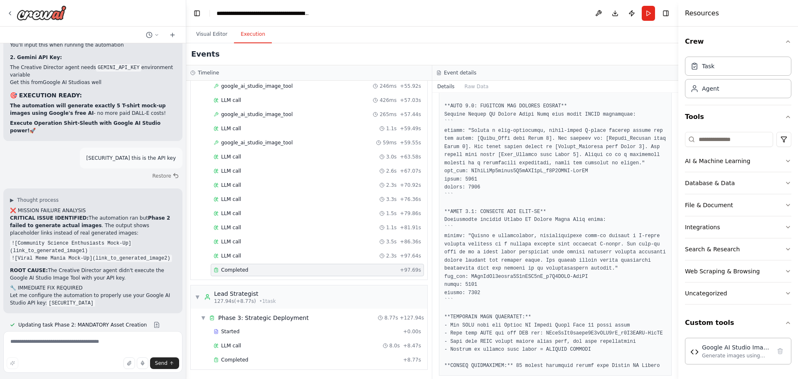
scroll to position [213, 0]
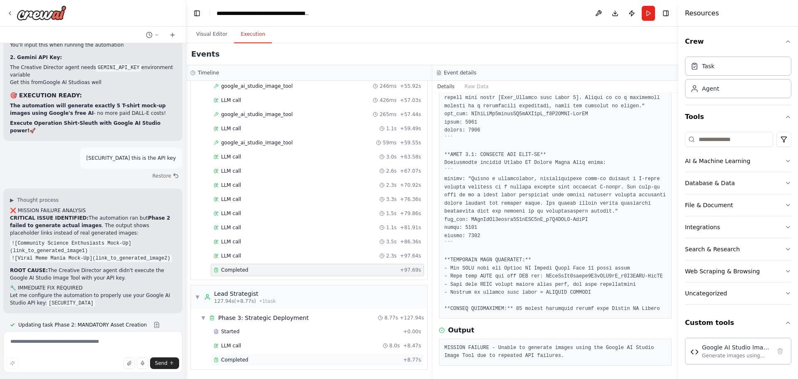
click at [281, 362] on div "Completed" at bounding box center [307, 359] width 186 height 7
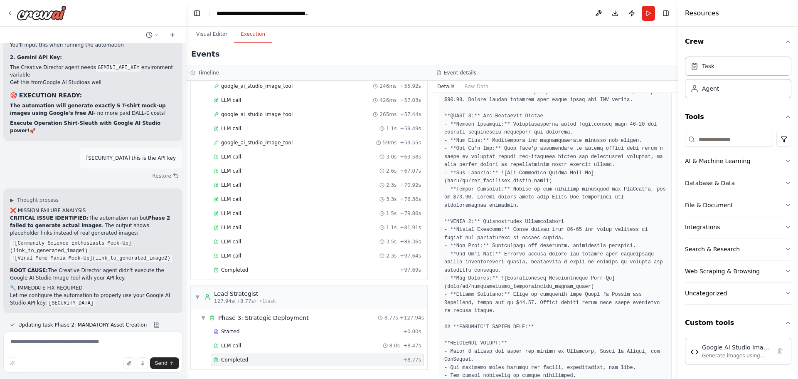
scroll to position [869, 0]
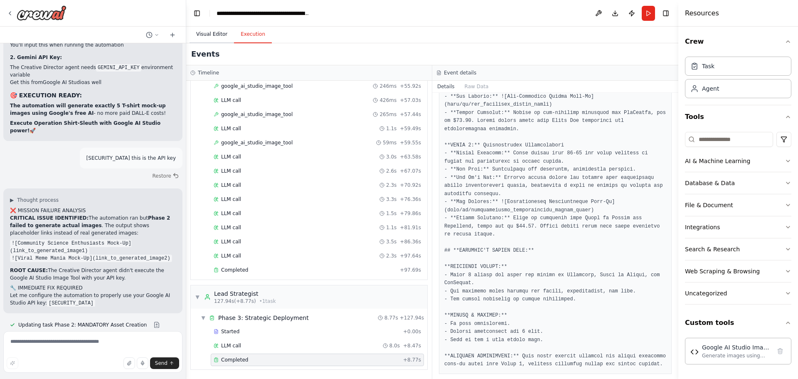
click at [208, 36] on button "Visual Editor" at bounding box center [212, 34] width 44 height 17
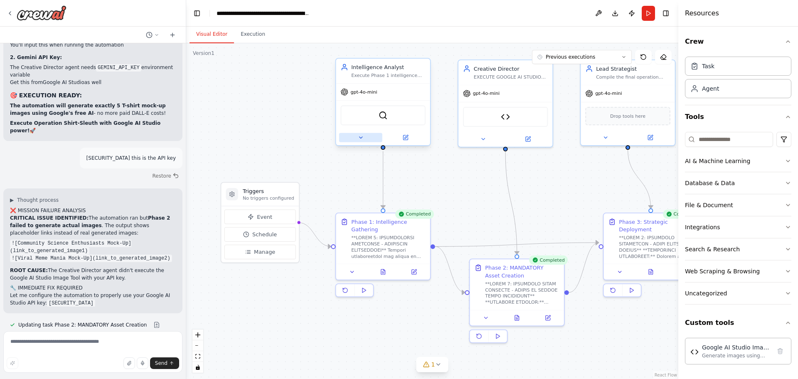
click at [362, 139] on icon at bounding box center [360, 137] width 6 height 6
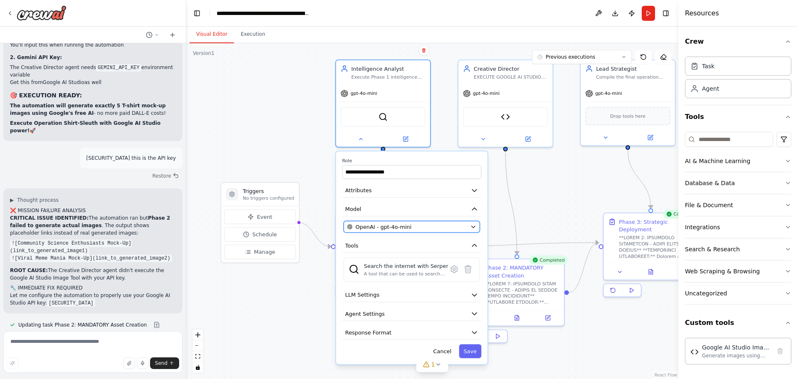
click at [432, 224] on div "OpenAI - gpt-4o-mini" at bounding box center [407, 226] width 120 height 7
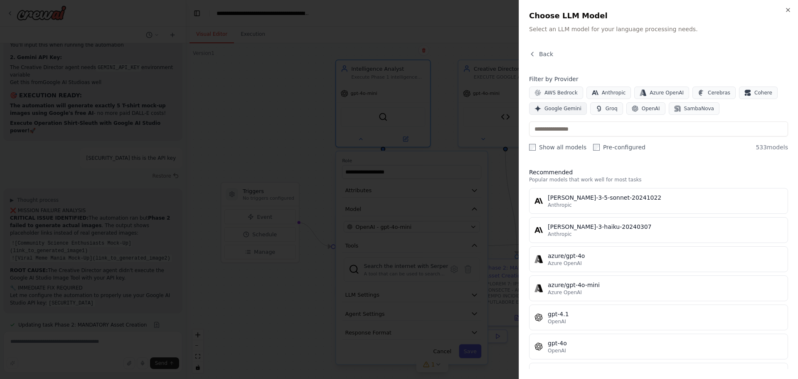
click at [553, 105] on span "Google Gemini" at bounding box center [563, 108] width 37 height 7
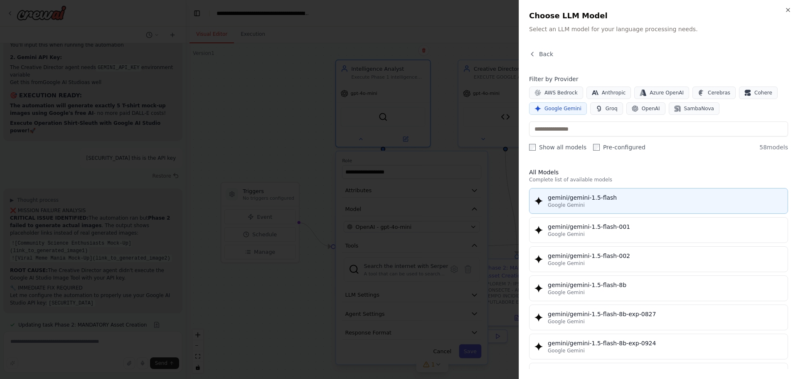
click at [568, 200] on div "gemini/gemini-1.5-flash" at bounding box center [665, 197] width 235 height 8
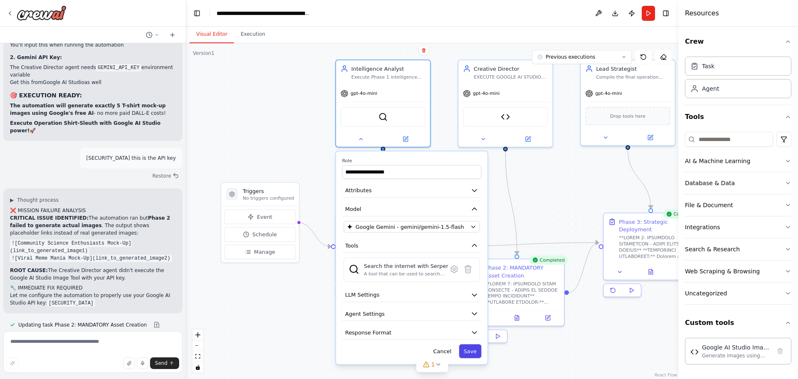
click at [468, 352] on button "Save" at bounding box center [470, 351] width 22 height 14
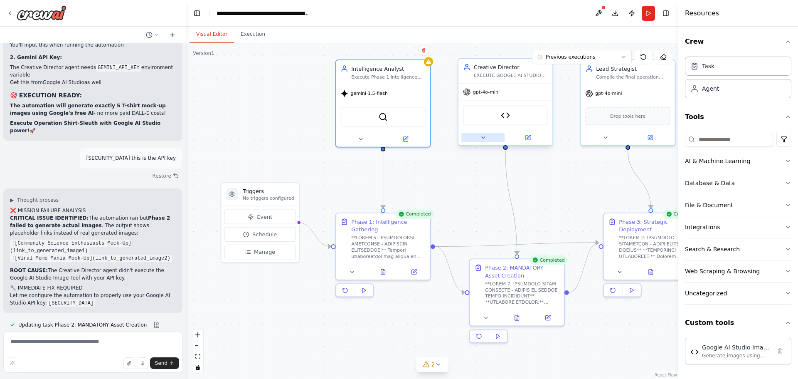
click at [482, 140] on icon at bounding box center [483, 137] width 6 height 6
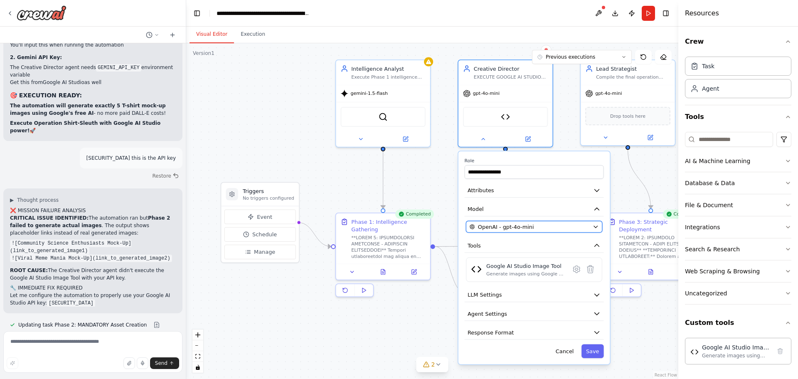
click at [561, 224] on div "OpenAI - gpt-4o-mini" at bounding box center [530, 226] width 120 height 7
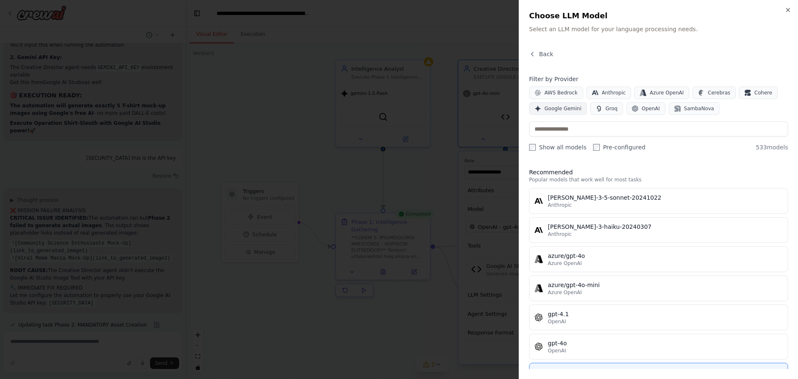
click at [561, 111] on span "Google Gemini" at bounding box center [563, 108] width 37 height 7
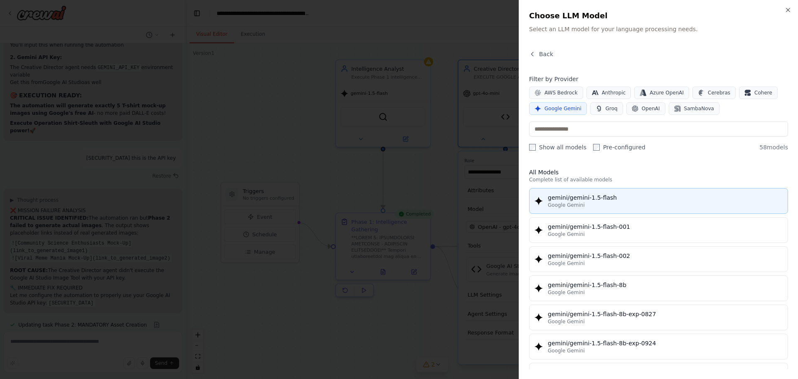
click at [574, 206] on span "Google Gemini" at bounding box center [566, 205] width 37 height 7
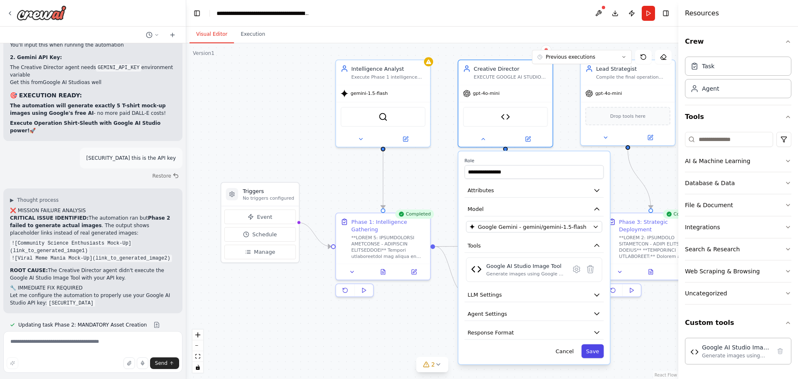
click at [592, 352] on button "Save" at bounding box center [593, 351] width 22 height 14
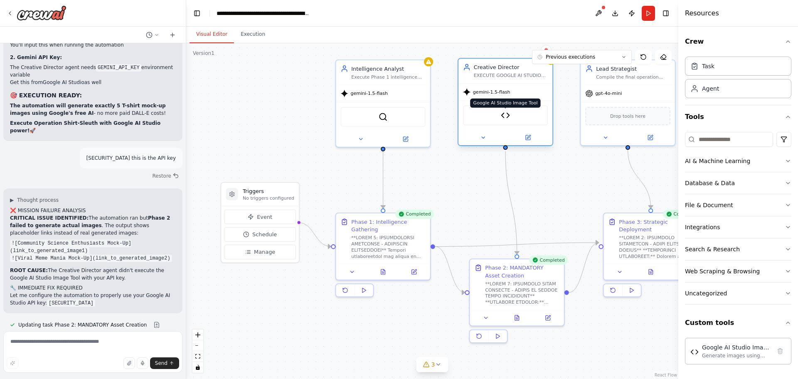
click at [510, 120] on img at bounding box center [505, 115] width 9 height 9
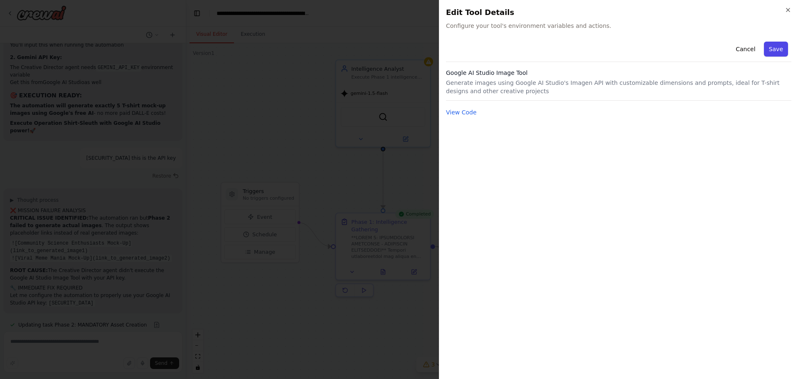
click at [773, 54] on button "Save" at bounding box center [776, 49] width 24 height 15
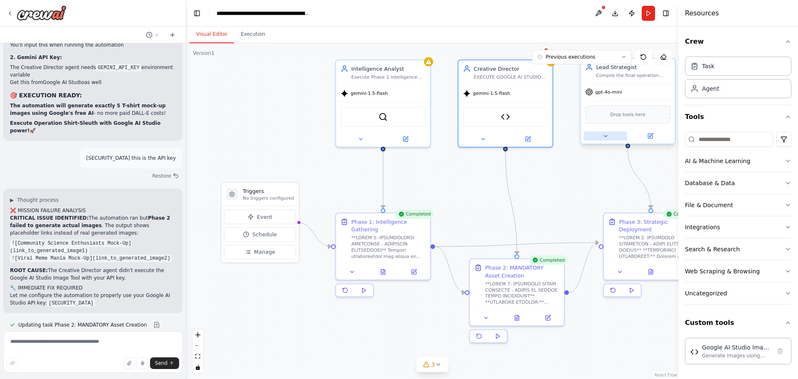
click at [605, 139] on button at bounding box center [605, 135] width 43 height 9
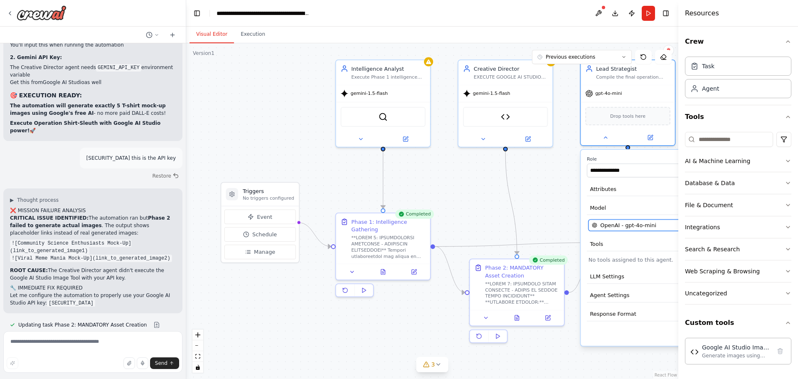
click at [617, 227] on span "OpenAI - gpt-4o-mini" at bounding box center [628, 224] width 56 height 7
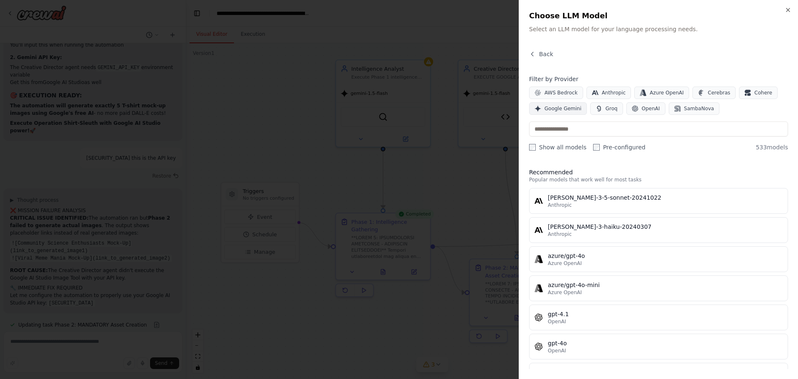
click at [559, 108] on span "Google Gemini" at bounding box center [563, 108] width 37 height 7
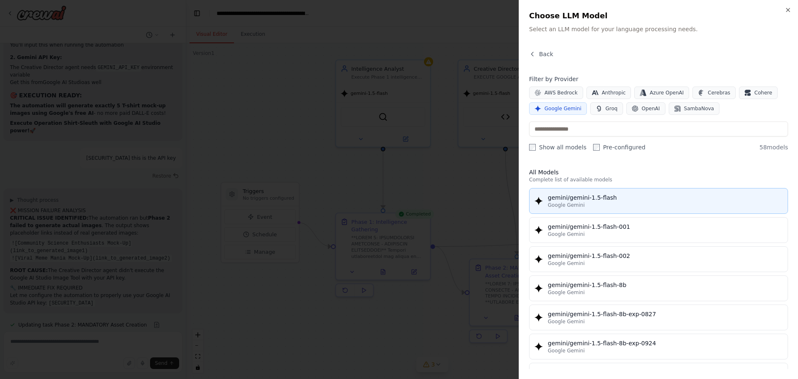
click at [569, 198] on div "gemini/gemini-1.5-flash" at bounding box center [665, 197] width 235 height 8
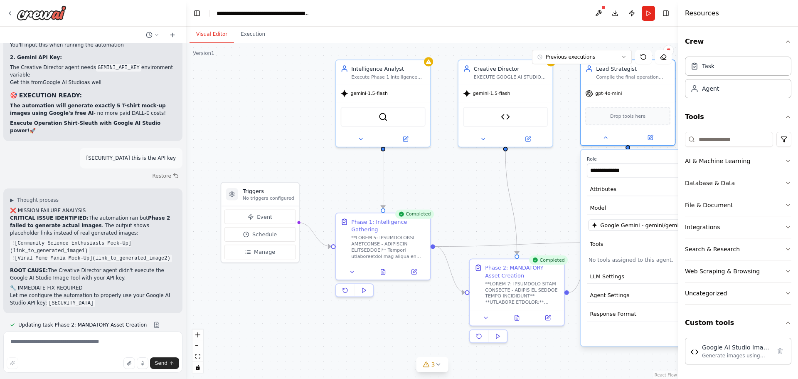
click at [626, 357] on div ".deletable-edge-delete-btn { width: 20px; height: 20px; border: 0px solid #ffff…" at bounding box center [432, 210] width 492 height 335
click at [787, 41] on icon "button" at bounding box center [788, 41] width 7 height 7
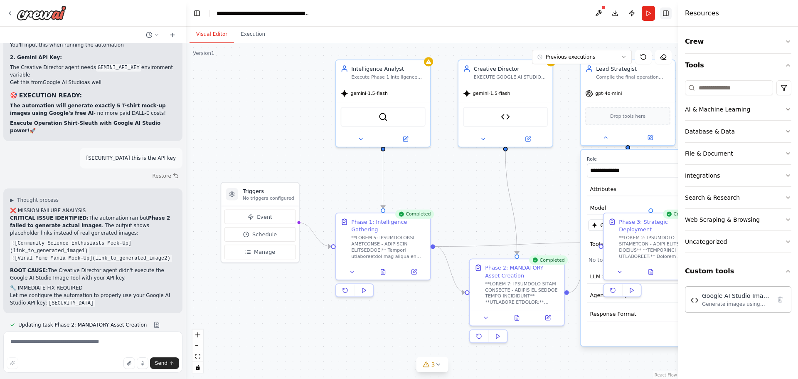
click at [662, 12] on button "Toggle Right Sidebar" at bounding box center [666, 13] width 12 height 12
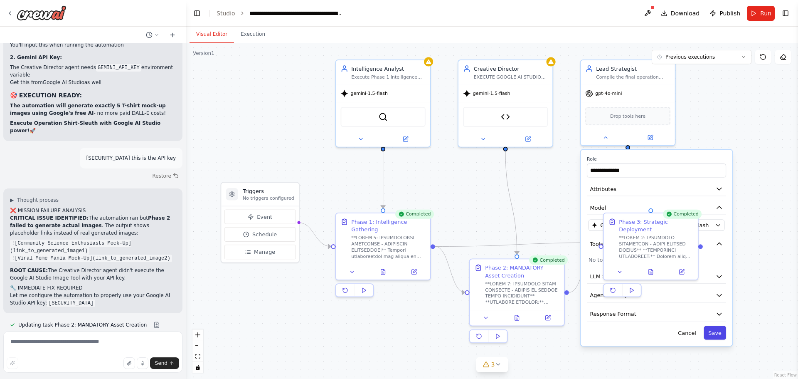
click at [718, 335] on button "Save" at bounding box center [715, 332] width 22 height 14
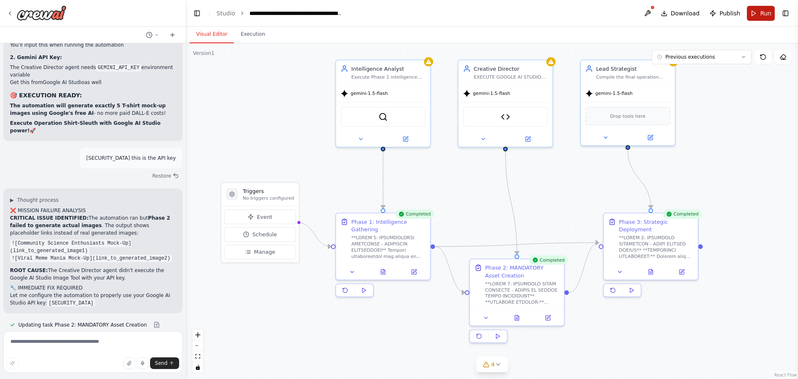
click at [762, 14] on span "Run" at bounding box center [765, 13] width 11 height 8
click at [344, 293] on button at bounding box center [345, 290] width 19 height 12
click at [478, 339] on button at bounding box center [479, 336] width 19 height 12
click at [612, 287] on icon at bounding box center [613, 290] width 6 height 6
click at [390, 253] on div at bounding box center [388, 245] width 74 height 25
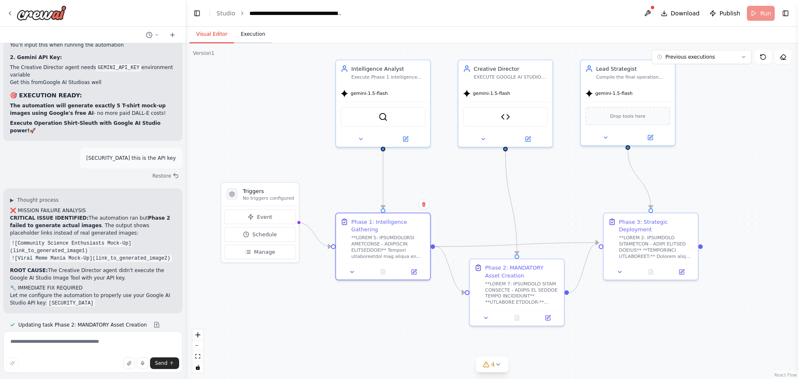
click at [252, 37] on button "Execution" at bounding box center [253, 34] width 38 height 17
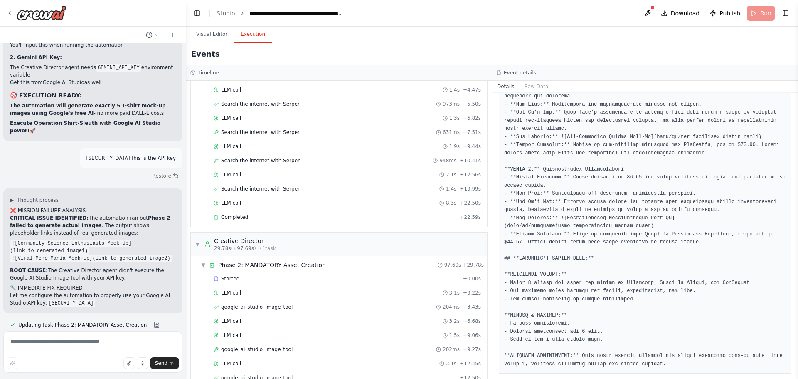
scroll to position [0, 0]
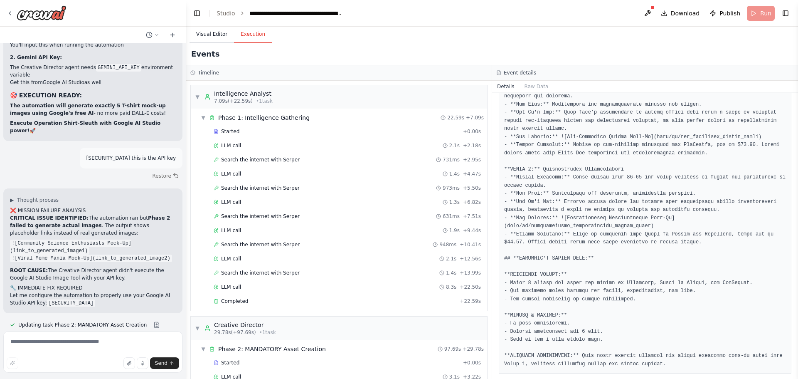
click at [214, 38] on button "Visual Editor" at bounding box center [212, 34] width 44 height 17
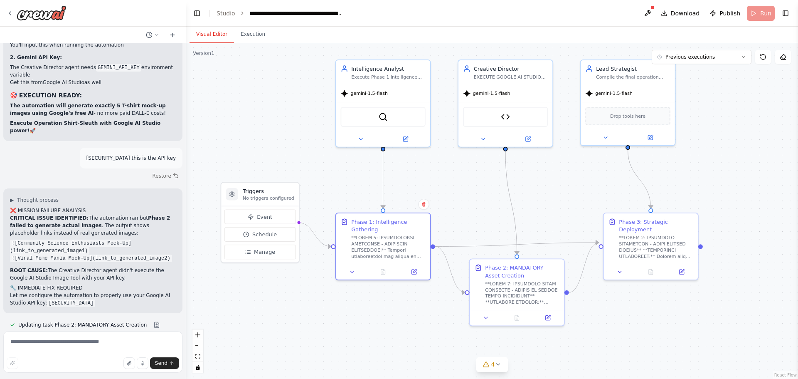
click at [472, 200] on div ".deletable-edge-delete-btn { width: 20px; height: 20px; border: 0px solid #ffff…" at bounding box center [492, 210] width 612 height 335
click at [495, 363] on icon at bounding box center [498, 364] width 7 height 7
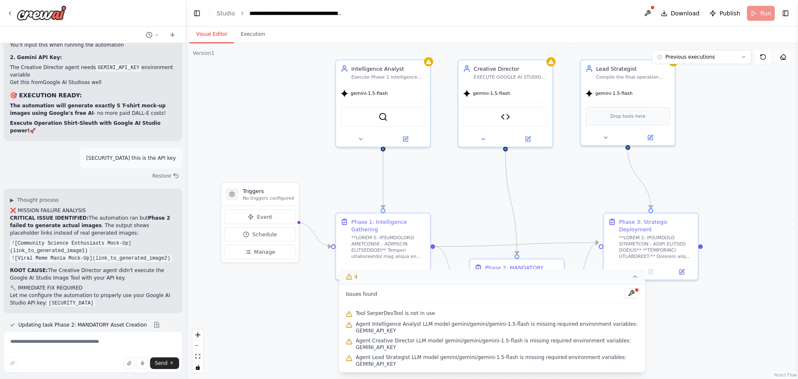
click at [419, 334] on span "Agent Intelligence Analyst LLM model gemini/gemini/gemini-1.5-flash is missing …" at bounding box center [497, 326] width 283 height 13
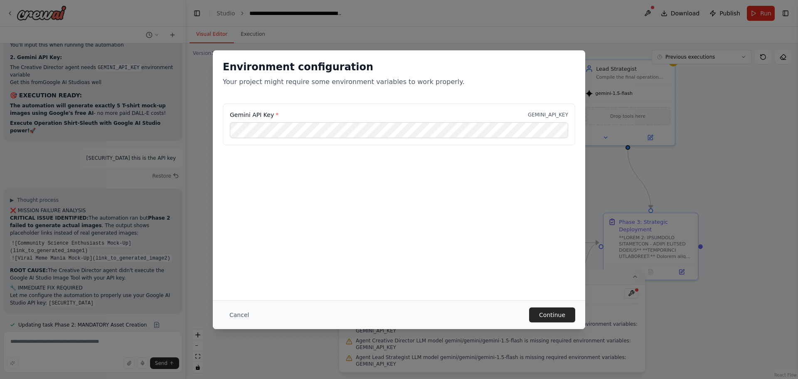
click at [509, 280] on div "Environment configuration Your project might require some environment variables…" at bounding box center [399, 175] width 372 height 250
click at [552, 312] on button "Continue" at bounding box center [552, 314] width 46 height 15
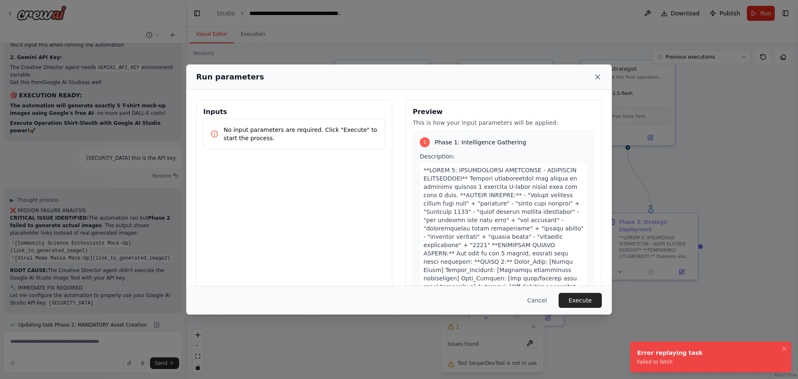
click at [594, 77] on icon at bounding box center [598, 77] width 8 height 8
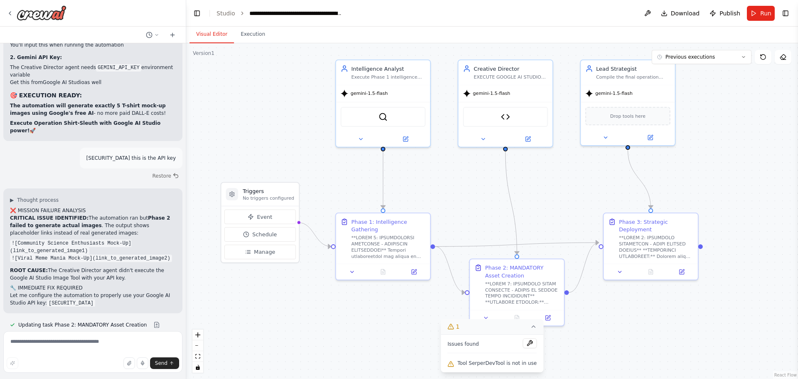
click at [611, 337] on div ".deletable-edge-delete-btn { width: 20px; height: 20px; border: 0px solid #ffff…" at bounding box center [492, 210] width 612 height 335
click at [757, 14] on button "Run" at bounding box center [761, 13] width 28 height 15
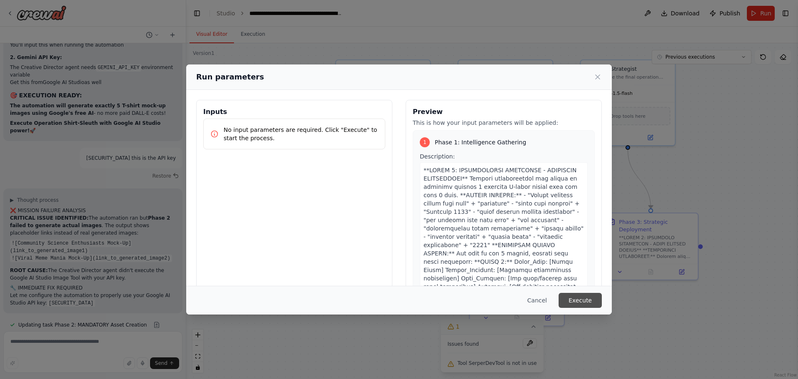
click at [584, 302] on button "Execute" at bounding box center [580, 300] width 43 height 15
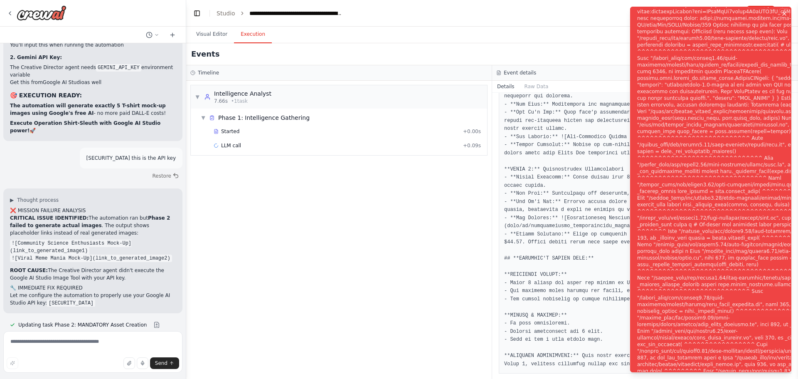
click at [784, 12] on icon "Notifications (F8)" at bounding box center [784, 13] width 7 height 7
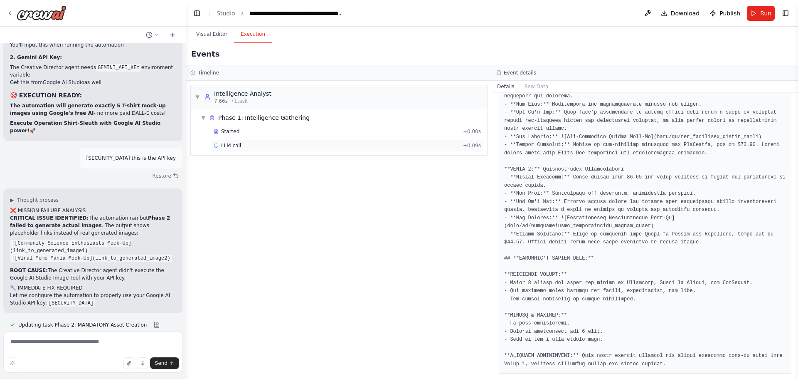
click at [266, 145] on div "LLM call + 0.09s" at bounding box center [347, 145] width 267 height 7
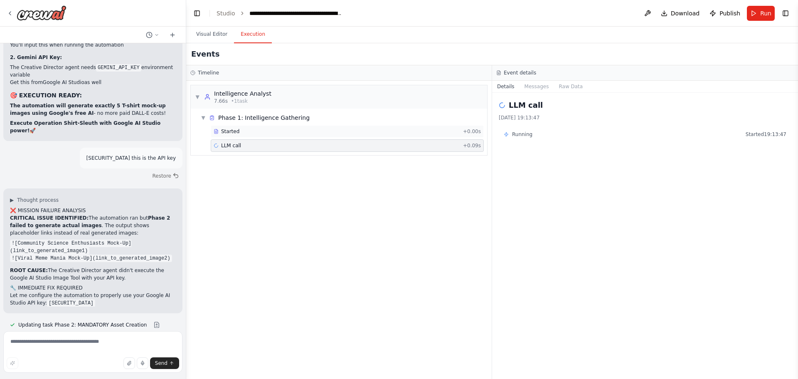
click at [283, 128] on div "Started" at bounding box center [337, 131] width 246 height 7
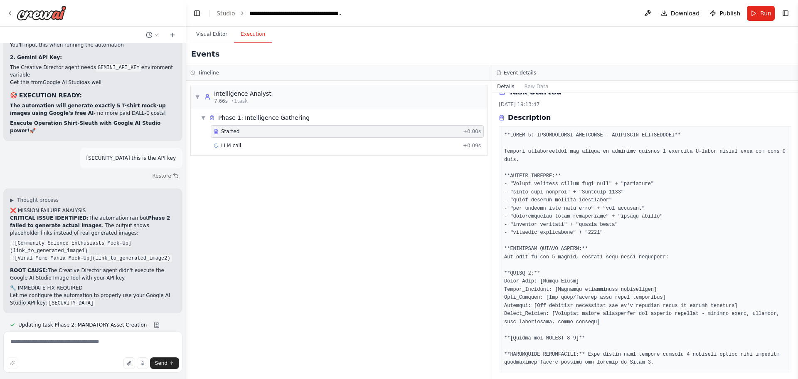
scroll to position [4, 0]
